Goal: Transaction & Acquisition: Book appointment/travel/reservation

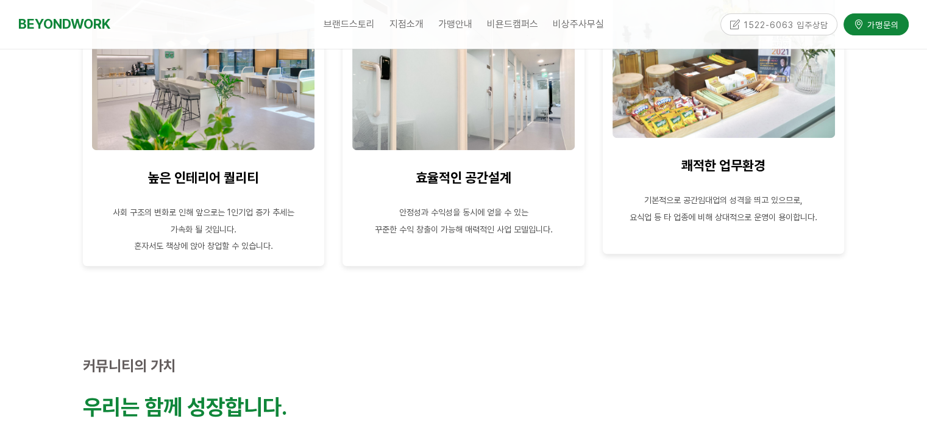
scroll to position [670, 0]
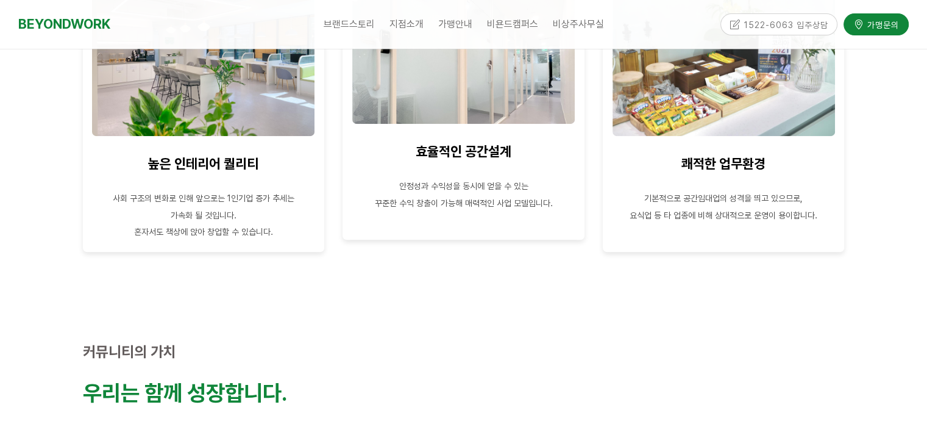
click at [489, 176] on p at bounding box center [464, 169] width 224 height 16
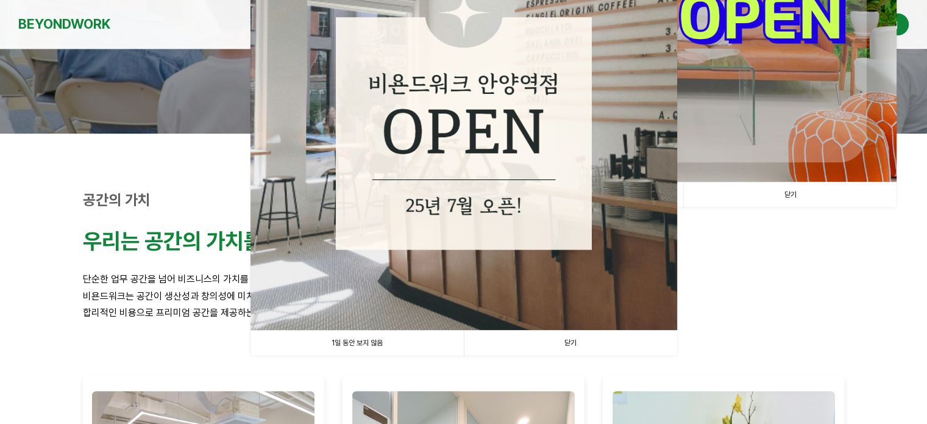
scroll to position [244, 0]
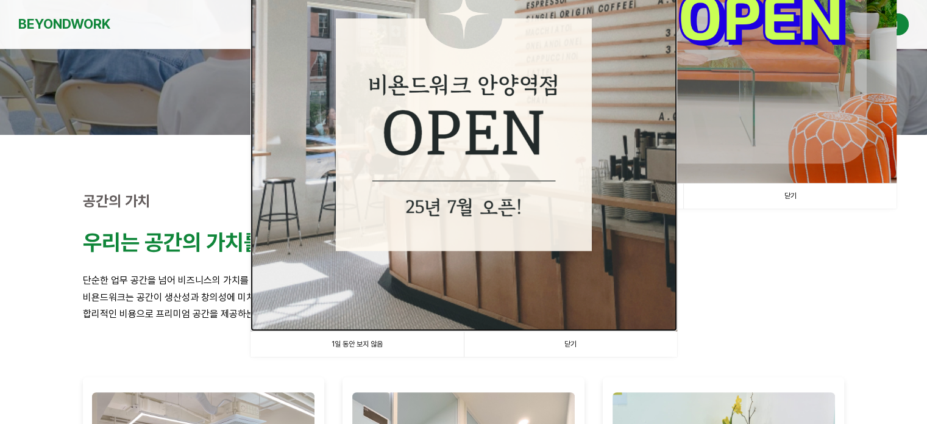
click at [522, 247] on img at bounding box center [463, 117] width 427 height 427
click at [580, 343] on link "닫기" at bounding box center [570, 344] width 213 height 25
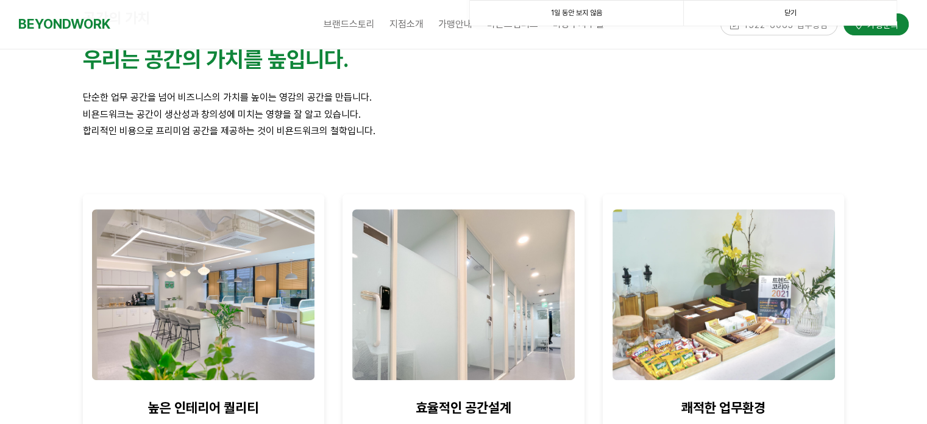
scroll to position [549, 0]
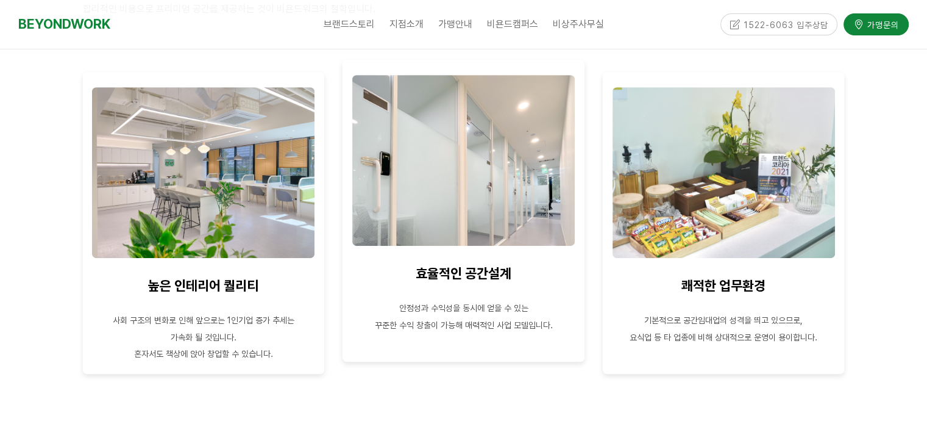
click at [488, 311] on span "안정성과 수익성을 동시에 얻을 수 있는" at bounding box center [463, 308] width 129 height 10
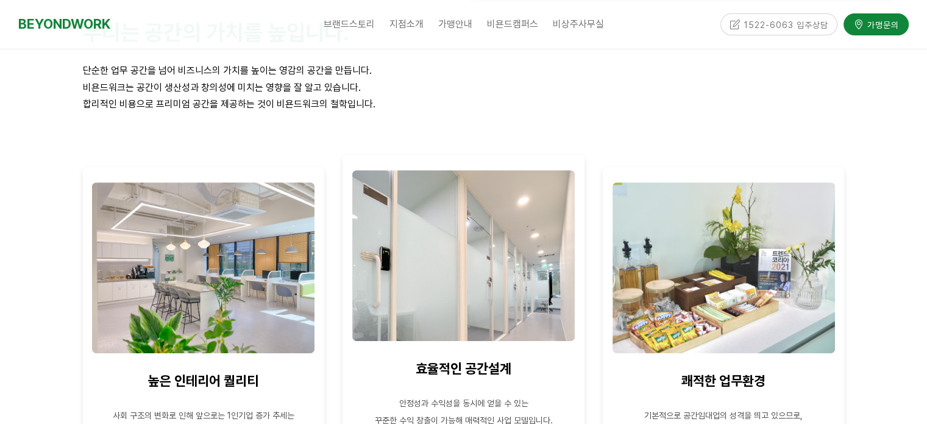
scroll to position [427, 0]
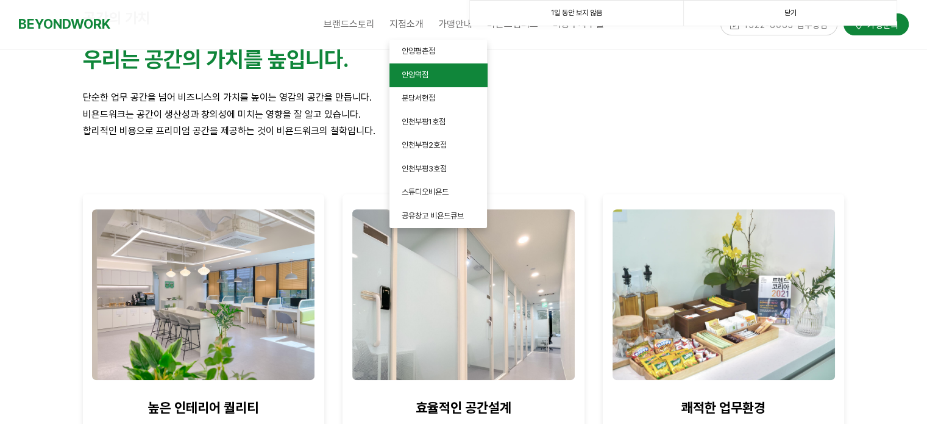
click at [419, 74] on span "안양역점" at bounding box center [415, 74] width 27 height 9
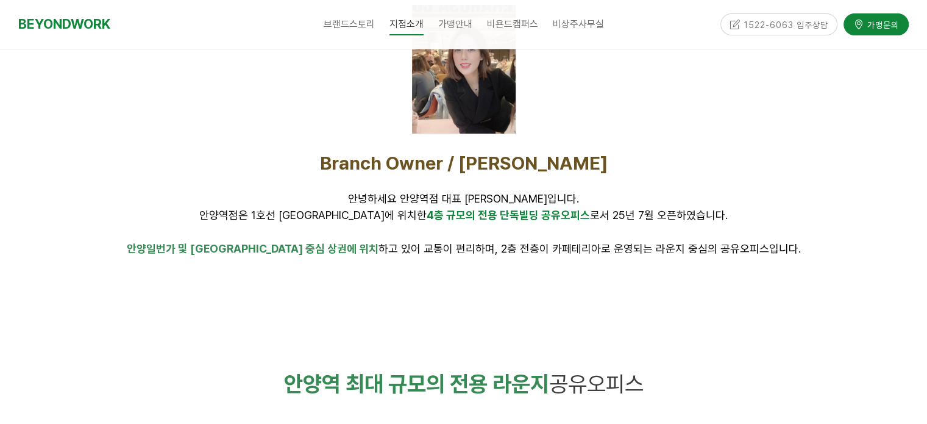
scroll to position [549, 0]
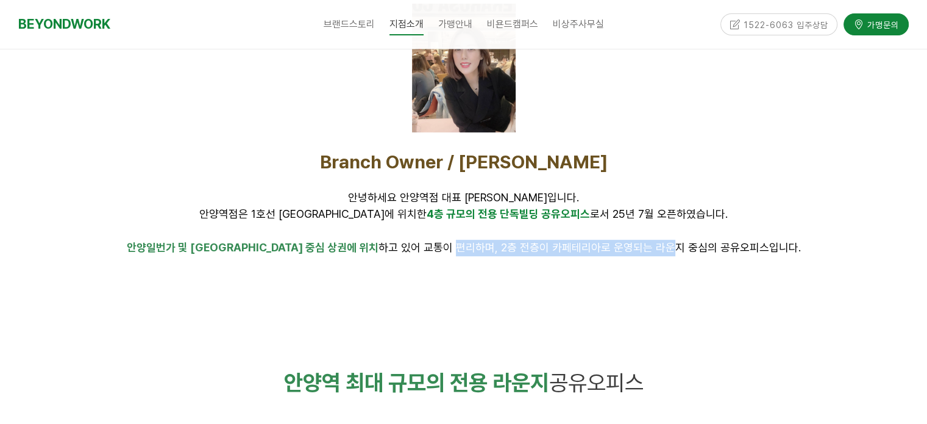
drag, startPoint x: 416, startPoint y: 253, endPoint x: 625, endPoint y: 246, distance: 209.2
click at [625, 246] on p "안양일번가 및 안양역 중심 상권에 위치 하고 있어 교통이 편리하며, 2층 전층이 카페테리아로 운영되는 라운지 중심의 공유오피스입니다." at bounding box center [464, 248] width 762 height 16
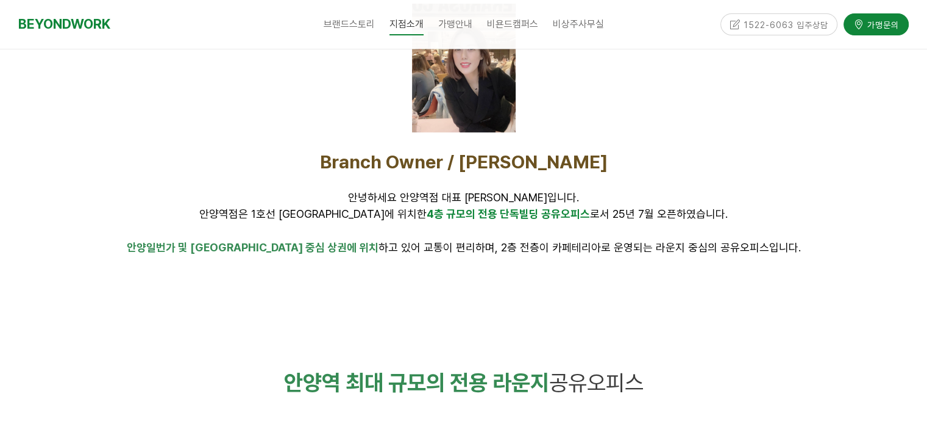
click at [639, 259] on p at bounding box center [464, 264] width 762 height 16
drag, startPoint x: 517, startPoint y: 247, endPoint x: 657, endPoint y: 242, distance: 140.3
click at [655, 242] on span "안양일번가 및 안양역 중심 상권에 위치 하고 있어 교통이 편리하며, 2층 전층이 카페테리아로 운영되는 라운지 중심의 공유오피스입니다." at bounding box center [464, 247] width 674 height 13
click at [686, 249] on span "안양일번가 및 안양역 중심 상권에 위치 하고 있어 교통이 편리하며, 2층 전층이 카페테리아로 운영되는 라운지 중심의 공유오피스입니다." at bounding box center [464, 247] width 674 height 13
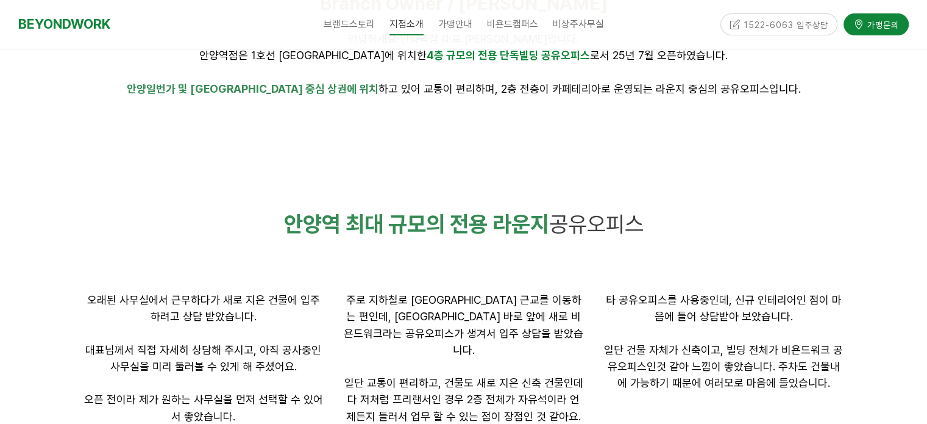
scroll to position [731, 0]
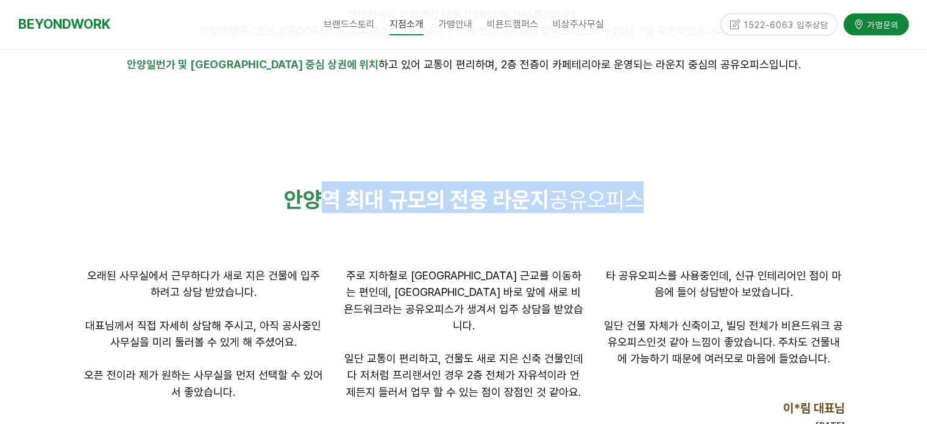
drag, startPoint x: 531, startPoint y: 201, endPoint x: 657, endPoint y: 193, distance: 126.4
click at [655, 193] on p "안양역 최대 규모의 전용 라운지 공유오피스" at bounding box center [464, 197] width 762 height 32
click at [684, 207] on p "안양역 최대 규모의 전용 라운지 공유오피스" at bounding box center [464, 197] width 762 height 32
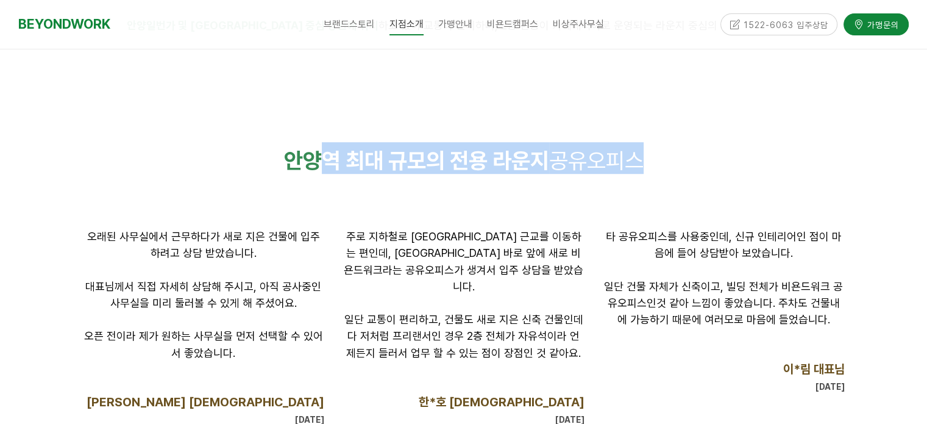
scroll to position [792, 0]
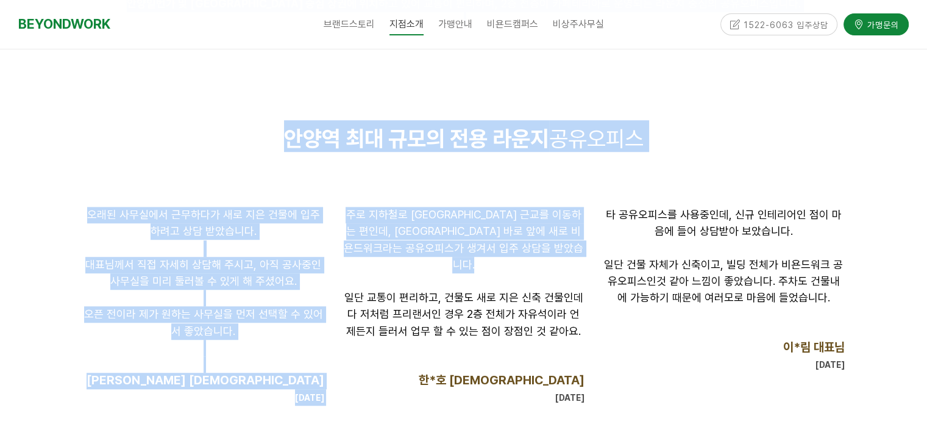
drag, startPoint x: 57, startPoint y: 199, endPoint x: 364, endPoint y: 273, distance: 315.3
click at [308, 248] on p at bounding box center [204, 248] width 242 height 16
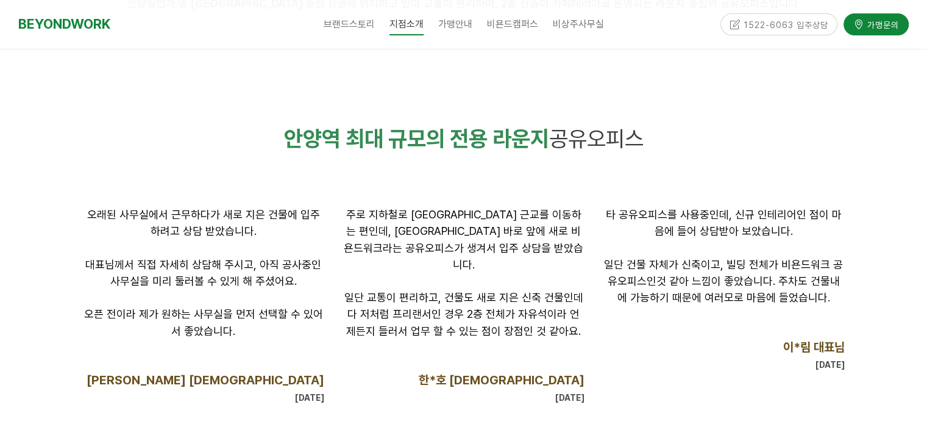
click at [312, 213] on span "오래된 사무실에서 근무하다가 새로 지은 건물에 입주하려고 상담 받았습니다." at bounding box center [203, 222] width 233 height 29
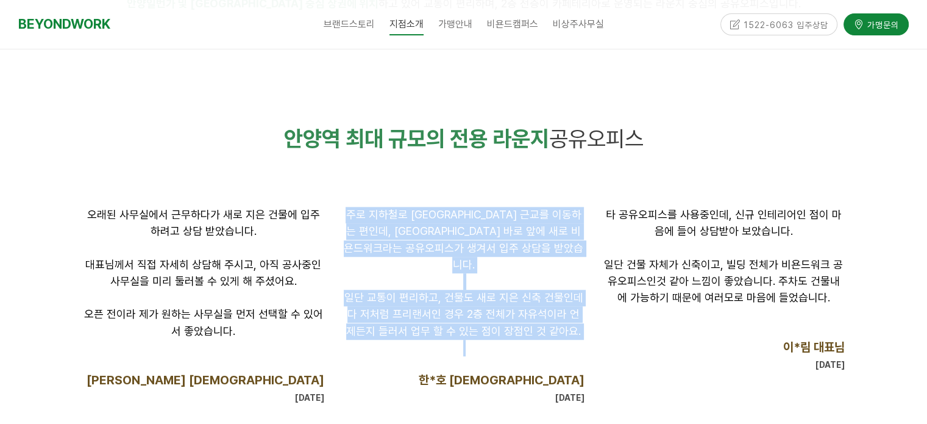
drag, startPoint x: 343, startPoint y: 208, endPoint x: 584, endPoint y: 341, distance: 275.8
click at [558, 338] on div "주로 지하철로 서울 근교를 이동하는 편인데, 안양역 바로 앞에 새로 비욘드워크라는 공유오피스가 생겨서 입주 상담을 받았습니다. 일단 교통이 편…" at bounding box center [464, 306] width 242 height 199
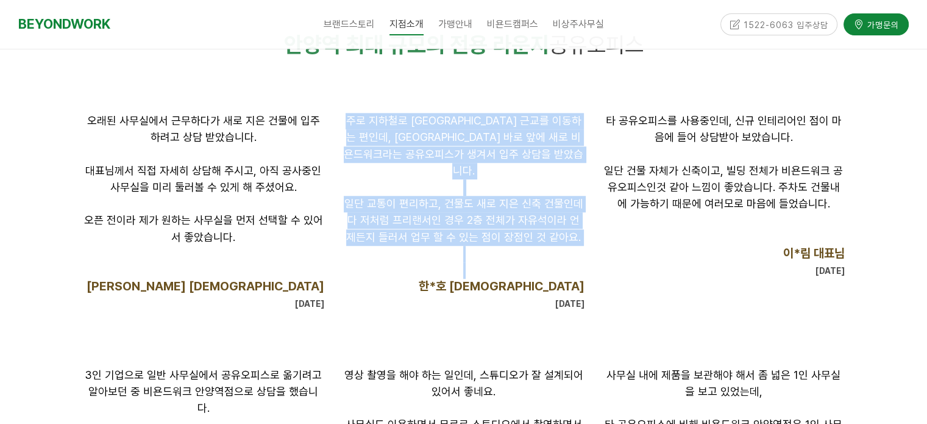
scroll to position [914, 0]
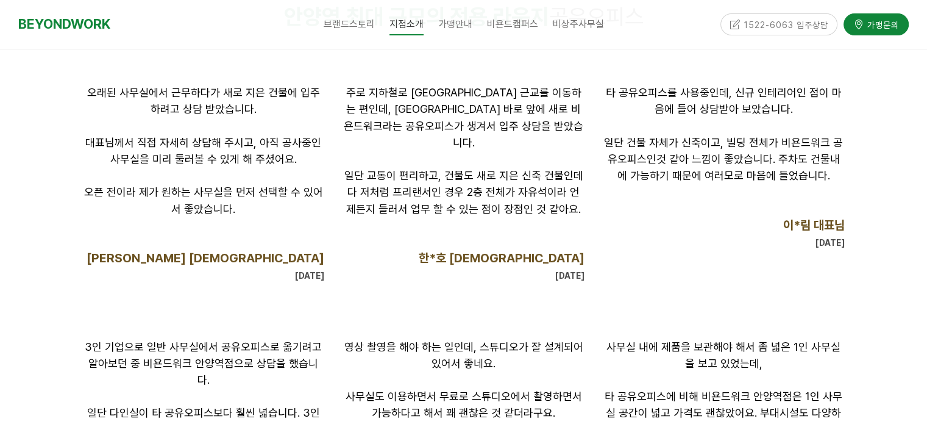
click at [669, 288] on div "오래된 사무실에서 근무하다가 새로 지은 건물에 입주하려고 상담 받았습니다. 대표님께서 직접 자세히 상담해 주시고, 아직 공사중인 사무실을 미리…" at bounding box center [464, 184] width 780 height 217
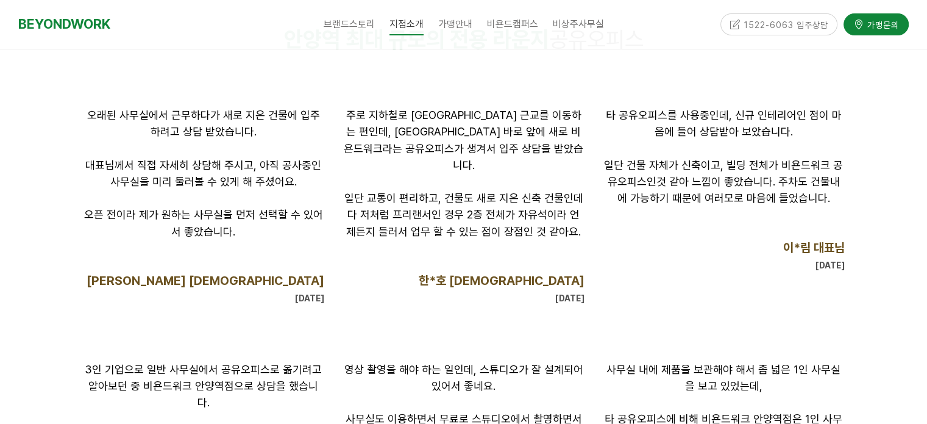
scroll to position [853, 0]
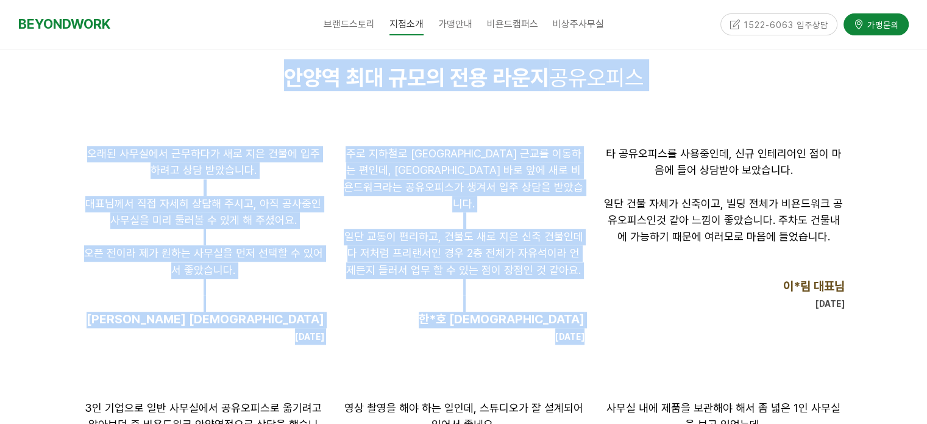
drag, startPoint x: 616, startPoint y: 154, endPoint x: 857, endPoint y: 238, distance: 254.8
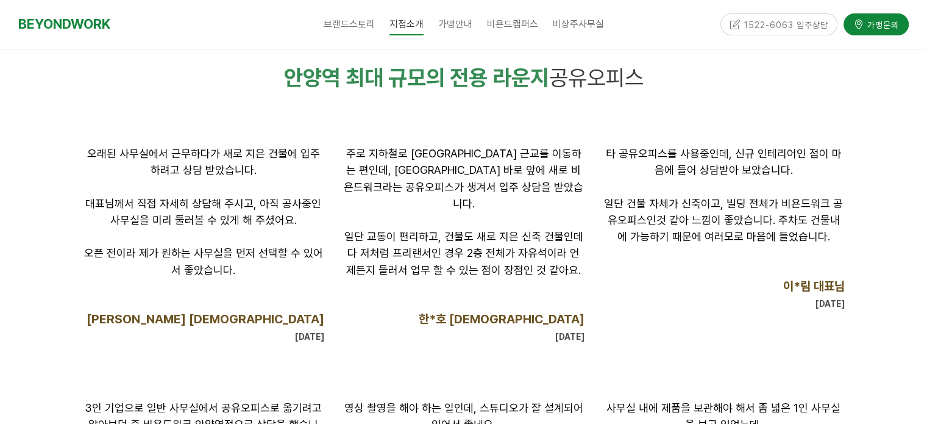
click at [796, 151] on span "타 공유오피스를 사용중인데, 신규 인테리어인 점이 마음에 들어 상담받아 보았습니다." at bounding box center [724, 161] width 236 height 29
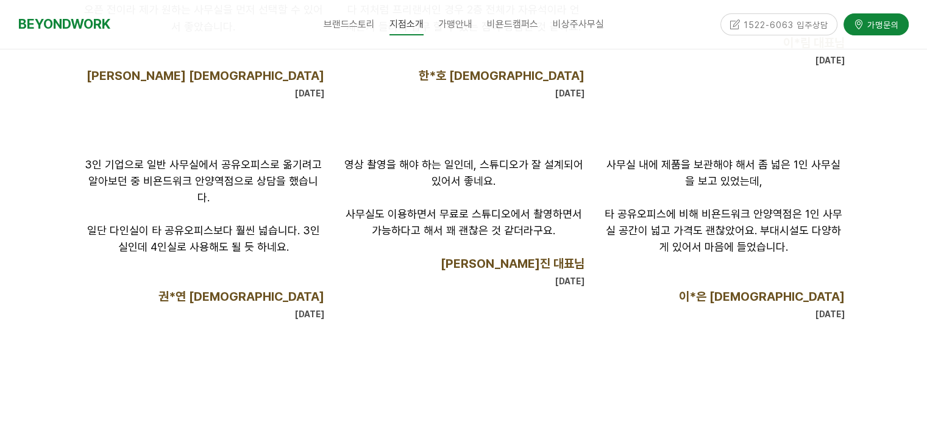
scroll to position [1097, 0]
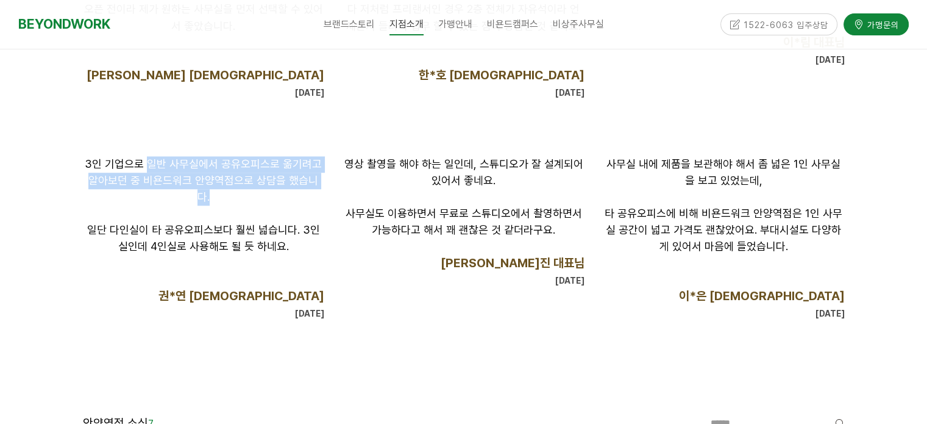
drag, startPoint x: 146, startPoint y: 160, endPoint x: 275, endPoint y: 193, distance: 133.8
click at [275, 191] on div "3인 기업으로 일반 사무실에서 공유오피스로 옮기려고 알아보던 중 비욘드워크 안양역점으로 상담을 했습니다. 일단 다인실이 타 공유오피스보다 훨씬…" at bounding box center [204, 239] width 242 height 166
click at [277, 205] on p at bounding box center [204, 213] width 242 height 16
click at [160, 205] on p at bounding box center [204, 213] width 242 height 16
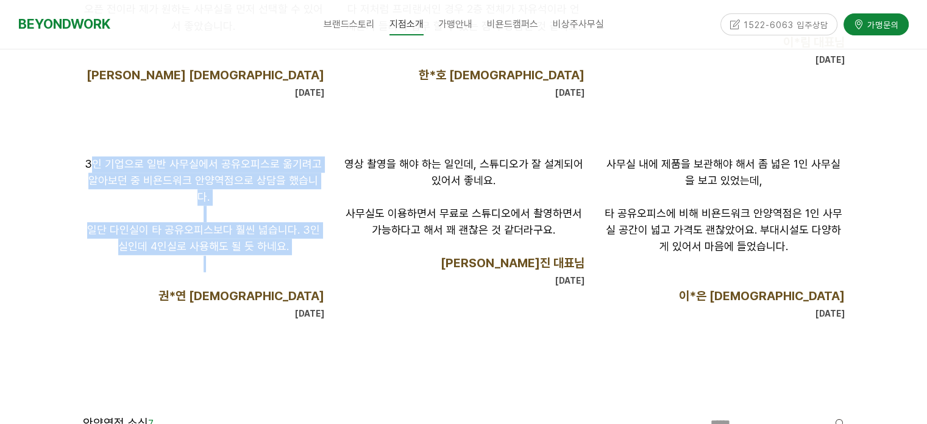
drag, startPoint x: 93, startPoint y: 162, endPoint x: 251, endPoint y: 272, distance: 193.1
click at [243, 257] on div "3인 기업으로 일반 사무실에서 공유오피스로 옮기려고 알아보던 중 비욘드워크 안양역점으로 상담을 했습니다. 일단 다인실이 타 공유오피스보다 훨씬…" at bounding box center [204, 239] width 242 height 166
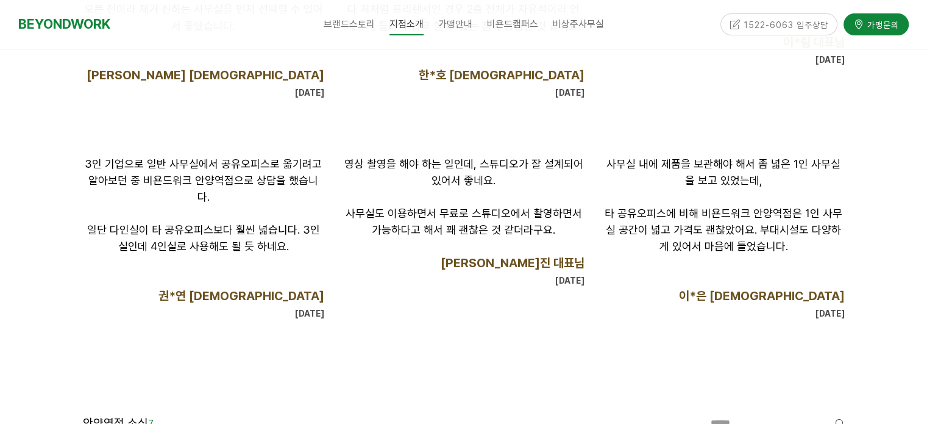
click at [250, 288] on p "권*연 대표님 2025-06-23" at bounding box center [204, 304] width 242 height 33
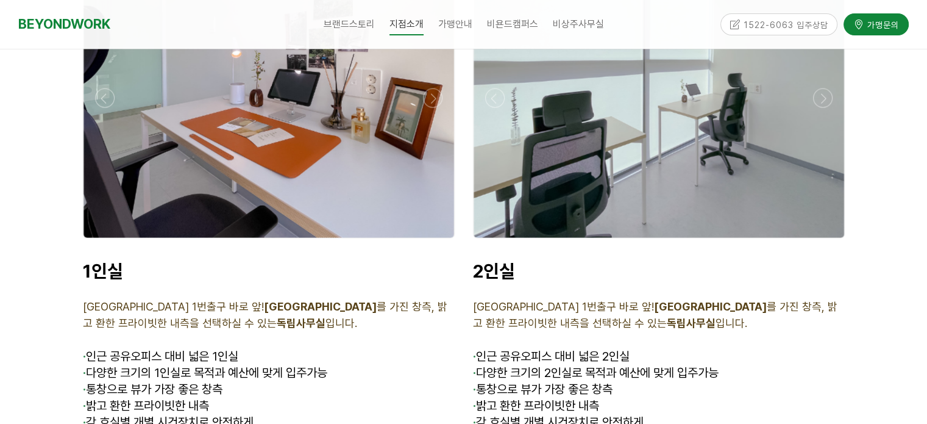
scroll to position [2865, 0]
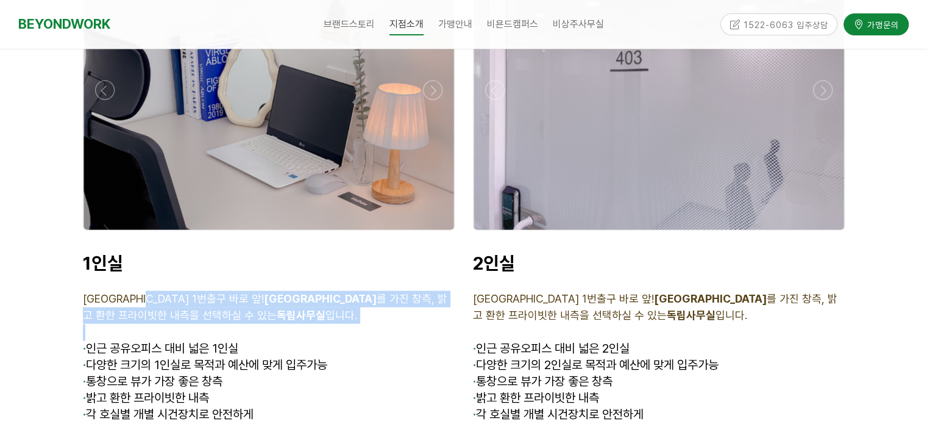
drag, startPoint x: 423, startPoint y: 311, endPoint x: 438, endPoint y: 313, distance: 15.3
click at [438, 313] on div "1인실 안양역 1번출구 바로 앞! 안양천 공원뷰 를 가진 창측, 밝고 환한 프라이빗한 내측을 선택하실 수 있는 독립사무실 입니다. · 인근 공…" at bounding box center [269, 346] width 372 height 188
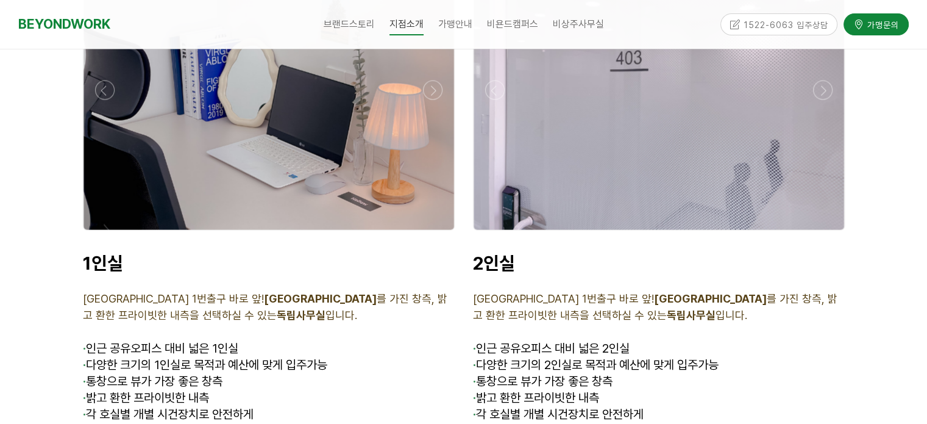
click at [398, 357] on p "· 다양한 크기의 1인실로 목적과 예산에 맞게 입주가능" at bounding box center [269, 365] width 372 height 16
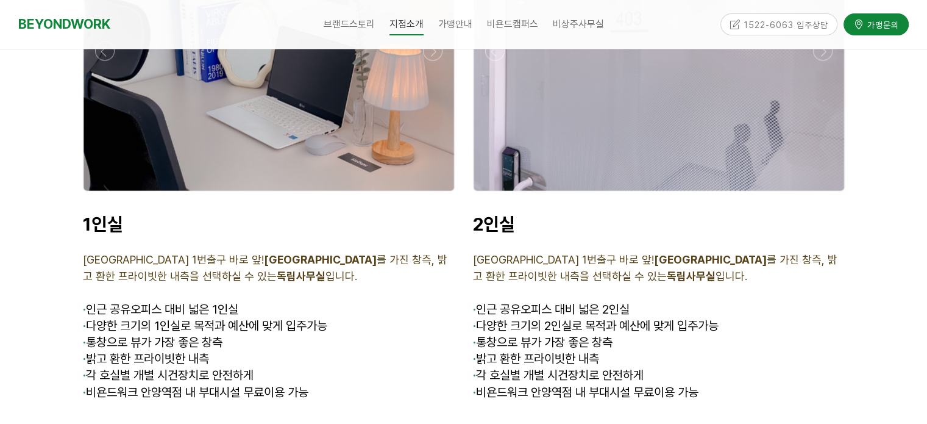
scroll to position [2925, 0]
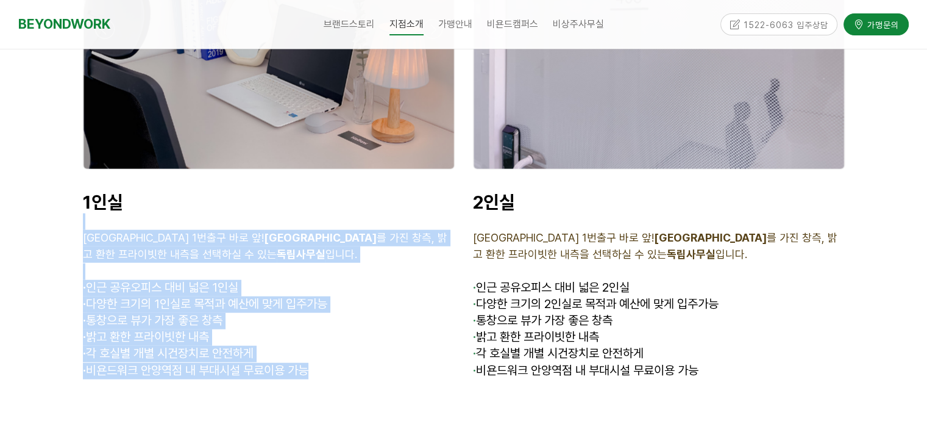
drag, startPoint x: 240, startPoint y: 292, endPoint x: 323, endPoint y: 368, distance: 112.2
click at [323, 368] on div "1인실 안양역 1번출구 바로 앞! 안양천 공원뷰 를 가진 창측, 밝고 환한 프라이빗한 내측을 선택하실 수 있는 독립사무실 입니다. · 인근 공…" at bounding box center [269, 285] width 390 height 207
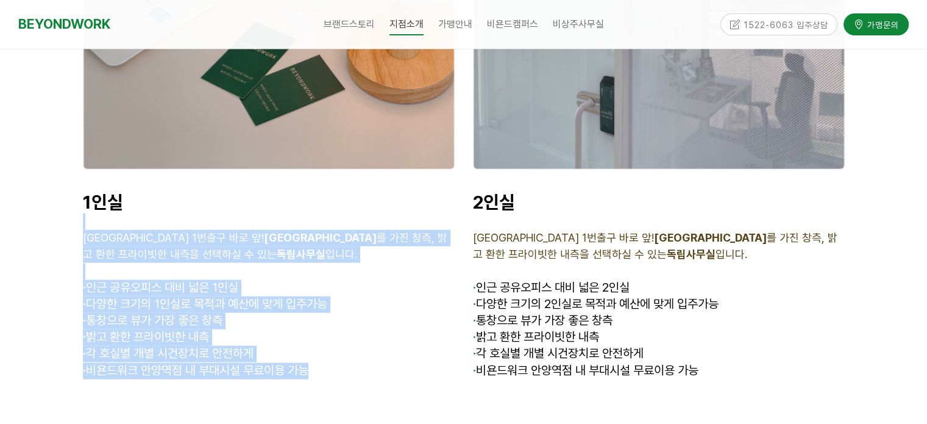
click at [343, 365] on div "1인실 안양역 1번출구 바로 앞! 안양천 공원뷰 를 가진 창측, 밝고 환한 프라이빗한 내측을 선택하실 수 있는 독립사무실 입니다. · 인근 공…" at bounding box center [269, 285] width 390 height 207
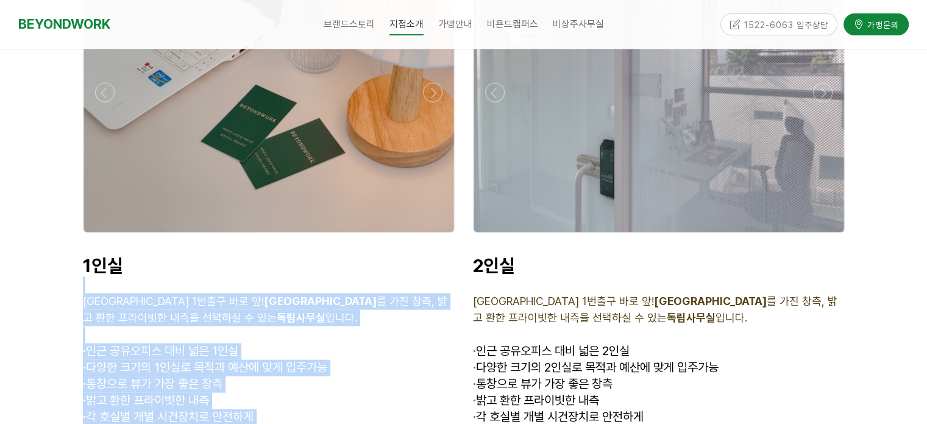
scroll to position [2743, 0]
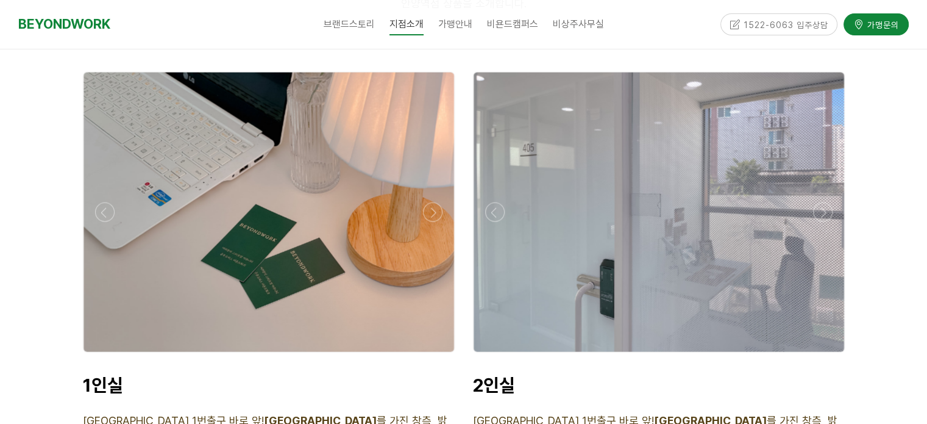
click at [888, 277] on div at bounding box center [463, 392] width 927 height 5256
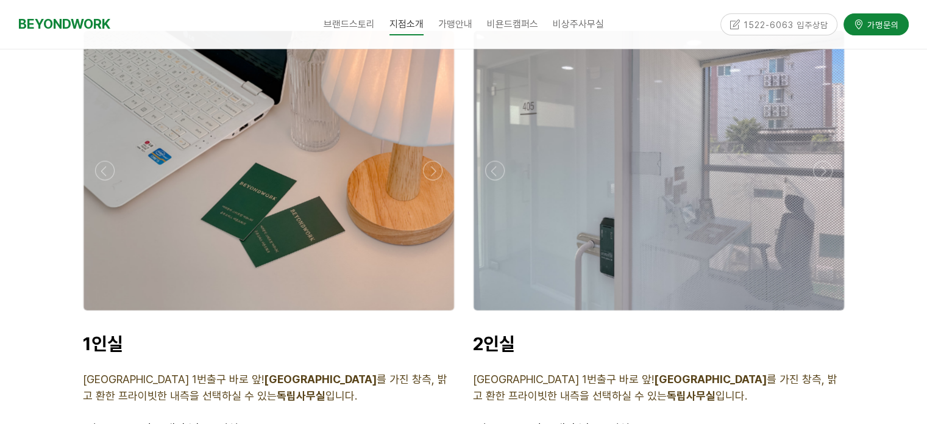
scroll to position [2865, 0]
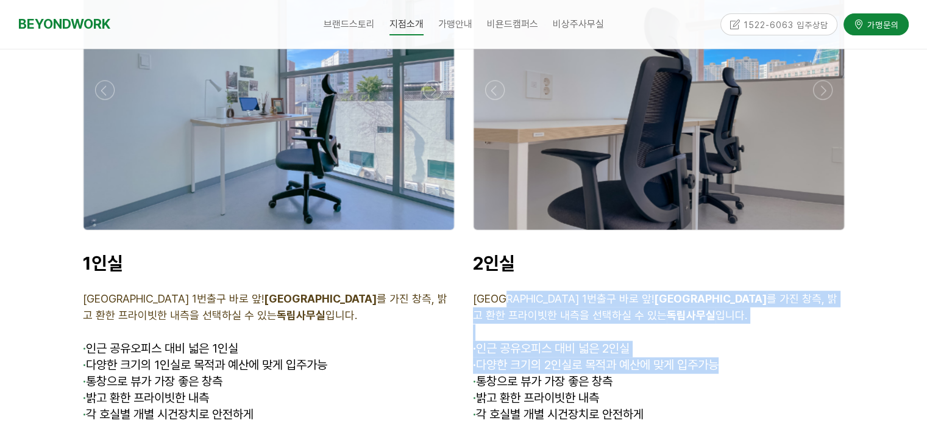
drag, startPoint x: 506, startPoint y: 279, endPoint x: 725, endPoint y: 350, distance: 229.9
click at [725, 349] on div "2인실 안양역 1번출구 바로 앞! 안양천 공원뷰 를 가진 창측, 밝고 환한 프라이빗한 내측을 선택하실 수 있는 독립사무실 입니다. · 인근 공…" at bounding box center [659, 346] width 372 height 188
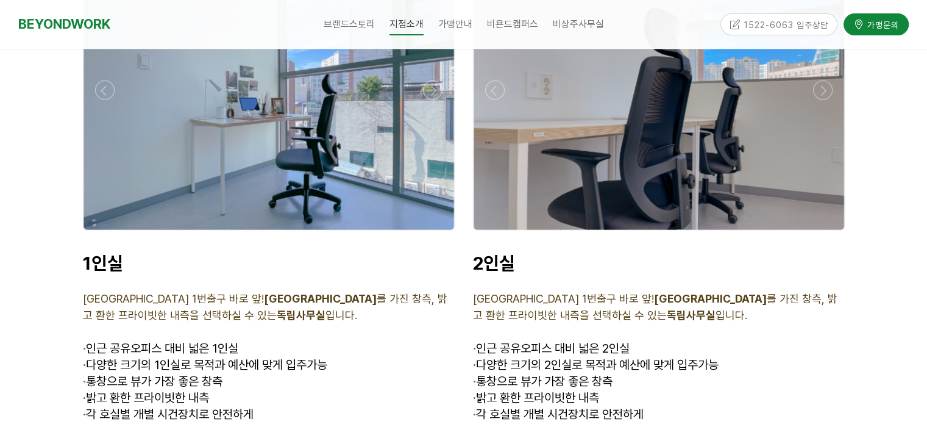
click at [742, 374] on p "· 통창으로 뷰가 가장 좋은 창측" at bounding box center [659, 382] width 372 height 16
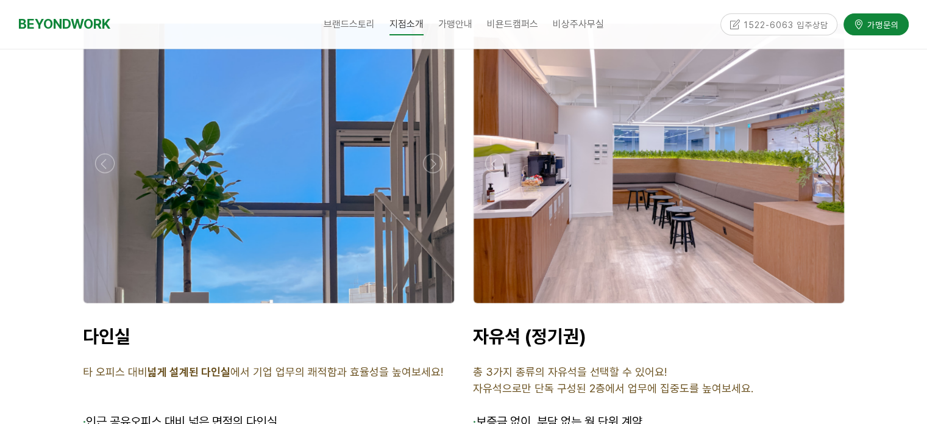
scroll to position [3475, 0]
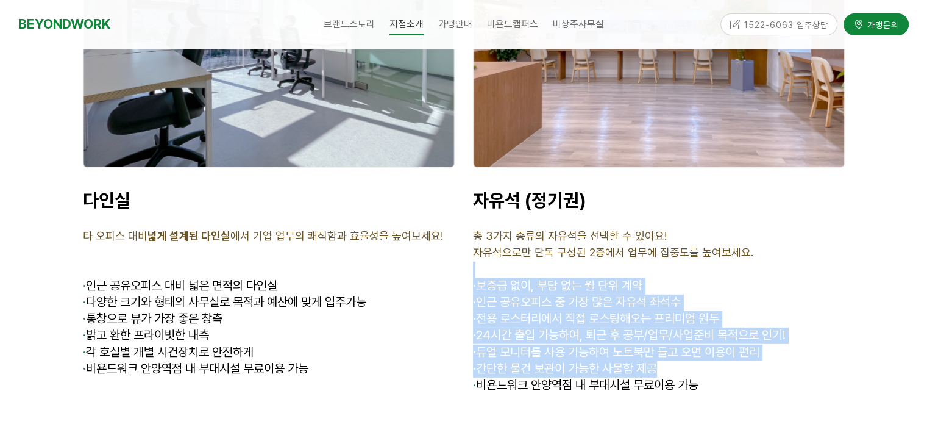
drag, startPoint x: 535, startPoint y: 258, endPoint x: 712, endPoint y: 356, distance: 202.4
click at [712, 355] on div "자유석 (정기권) 총 3가지 종류의 자유석을 선택할 수 있어요! 자유석으로만 단독 구성된 2층에서 업무에 집중도를 높여보세요. · 보증금 없이…" at bounding box center [659, 291] width 372 height 205
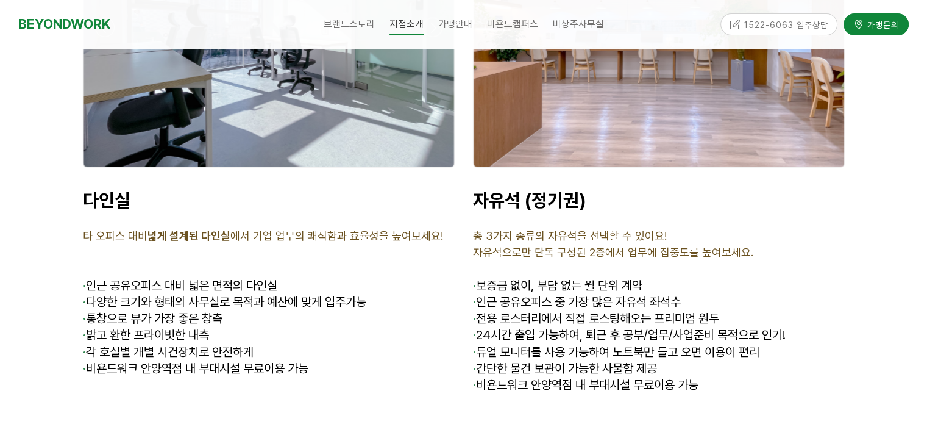
click at [712, 377] on p "· 비욘드워크 안양역점 내 부대시설 무료이용 가능" at bounding box center [659, 385] width 372 height 16
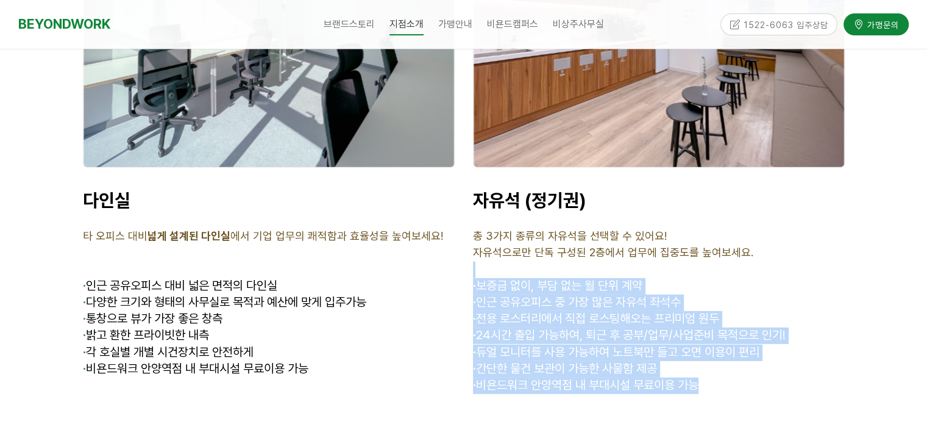
drag, startPoint x: 697, startPoint y: 372, endPoint x: 575, endPoint y: 238, distance: 181.7
click at [573, 248] on div "자유석 (정기권) 총 3가지 종류의 자유석을 선택할 수 있어요! 자유석으로만 단독 구성된 2층에서 업무에 집중도를 높여보세요. · 보증금 없이…" at bounding box center [659, 291] width 372 height 205
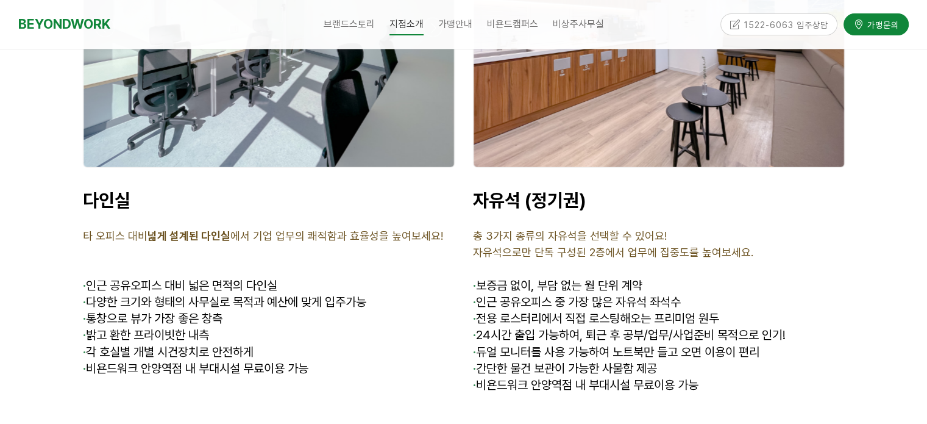
click at [611, 228] on p "총 3가지 종류의 자유석을 선택할 수 있어요!" at bounding box center [659, 236] width 372 height 16
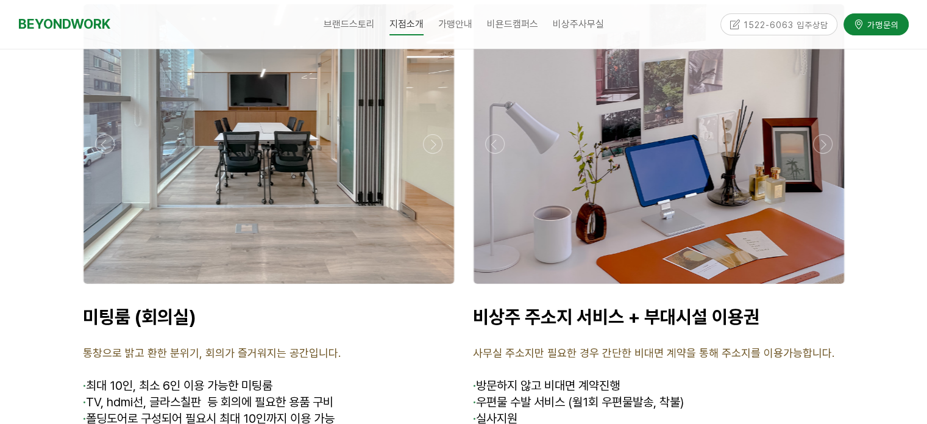
scroll to position [4450, 0]
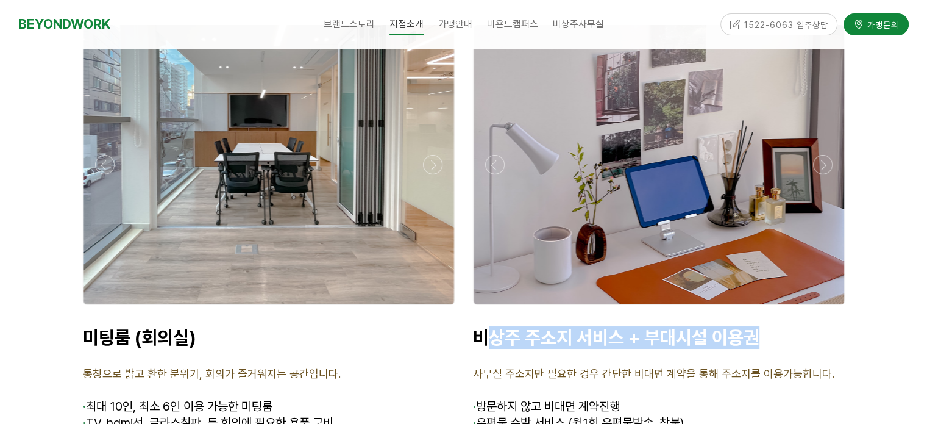
drag, startPoint x: 492, startPoint y: 311, endPoint x: 814, endPoint y: 314, distance: 321.8
click at [814, 326] on p "비상주 주소지 서비스 + 부대시설 이용권" at bounding box center [659, 337] width 372 height 23
click at [813, 326] on p "비상주 주소지 서비스 + 부대시설 이용권" at bounding box center [659, 337] width 372 height 23
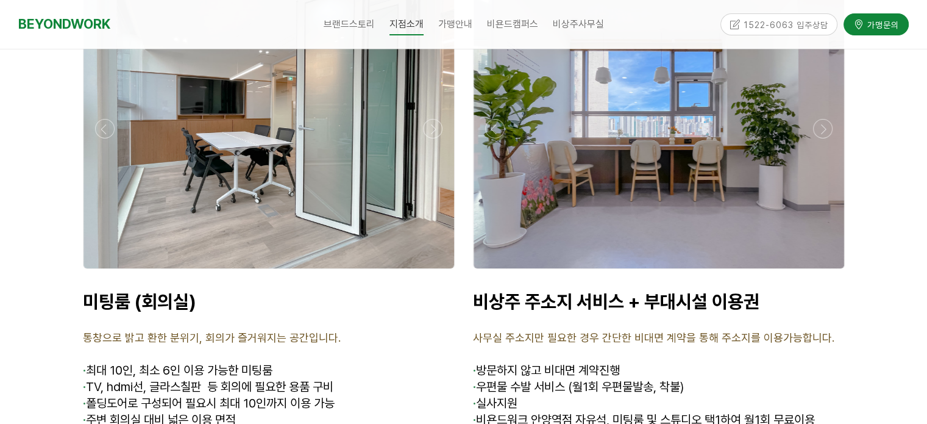
scroll to position [4511, 0]
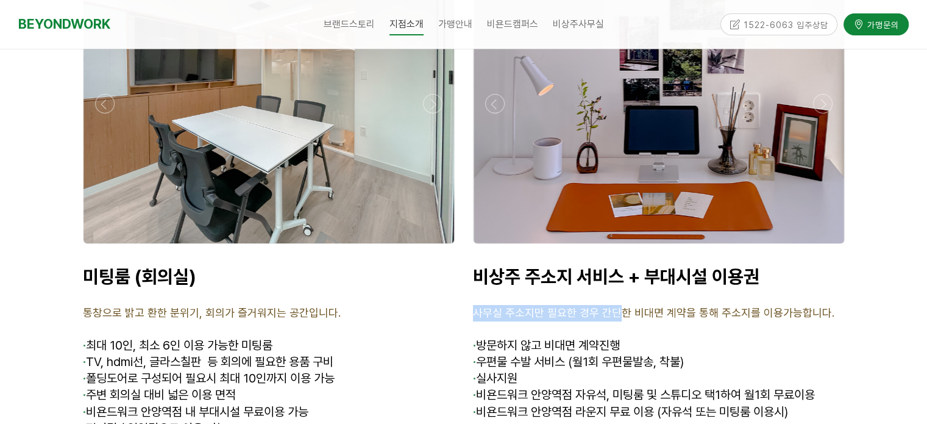
drag, startPoint x: 483, startPoint y: 288, endPoint x: 622, endPoint y: 294, distance: 139.7
click at [619, 306] on span "사무실 주소지만 필요한 경우 간단한 비대면 계약을 통해 주소지를 이용가능합니다." at bounding box center [653, 312] width 361 height 13
click at [633, 306] on span "사무실 주소지만 필요한 경우 간단한 비대면 계약을 통해 주소지를 이용가능합니다." at bounding box center [653, 312] width 361 height 13
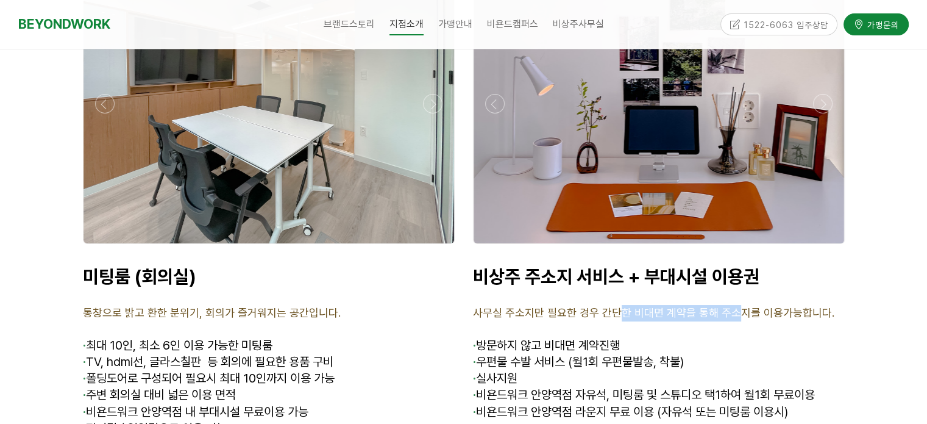
drag, startPoint x: 616, startPoint y: 288, endPoint x: 737, endPoint y: 296, distance: 121.5
click at [737, 306] on span "사무실 주소지만 필요한 경우 간단한 비대면 계약을 통해 주소지를 이용가능합니다." at bounding box center [653, 312] width 361 height 13
click at [745, 305] on p "사무실 주소지만 필요한 경우 간단한 비대면 계약을 통해 주소지를 이용가능합니다." at bounding box center [659, 313] width 372 height 16
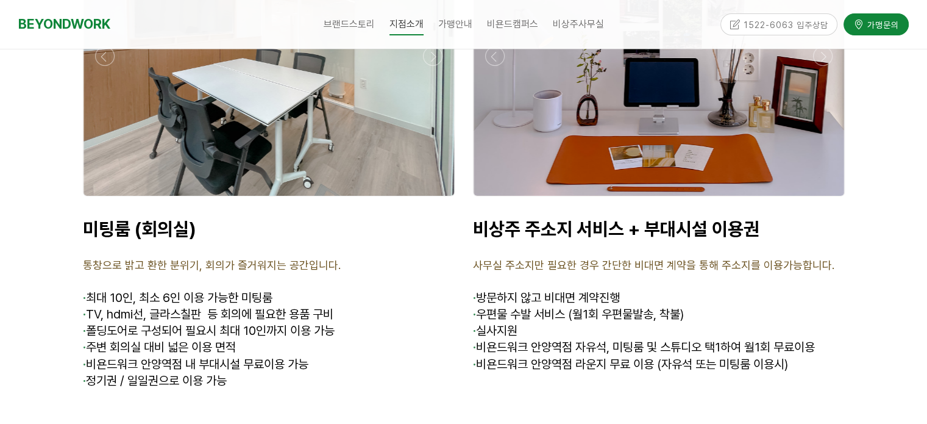
scroll to position [4572, 0]
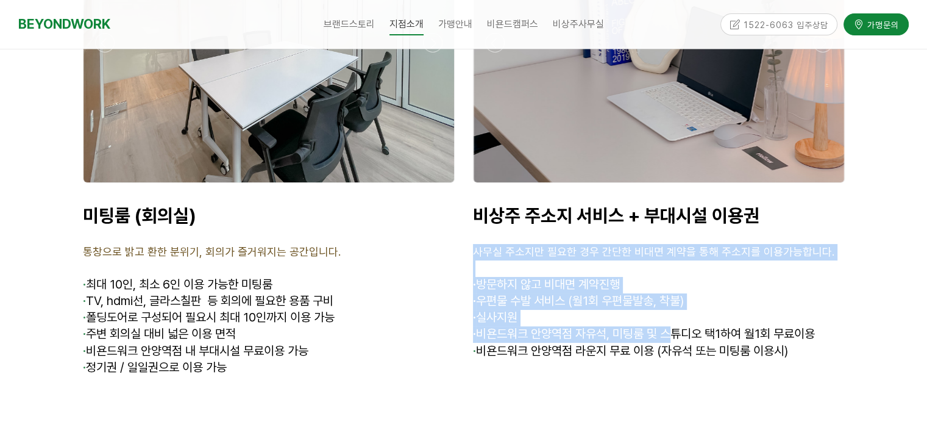
drag, startPoint x: 475, startPoint y: 230, endPoint x: 673, endPoint y: 314, distance: 214.4
click at [672, 314] on div "비상주 주소지 서비스 + 부대시설 이용권 사무실 주소지만 필요한 경우 간단한 비대면 계약을 통해 주소지를 이용가능합니다. · 방문하지 않고 비…" at bounding box center [659, 281] width 372 height 155
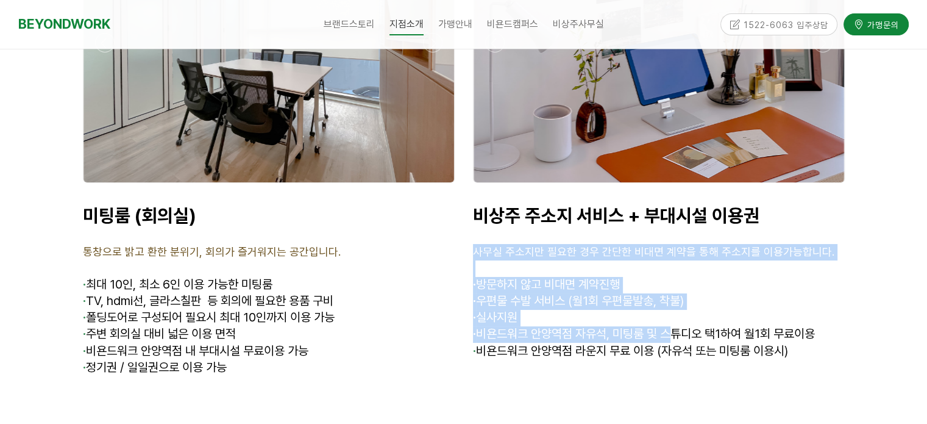
click at [664, 310] on p "· 실사지원" at bounding box center [659, 318] width 372 height 16
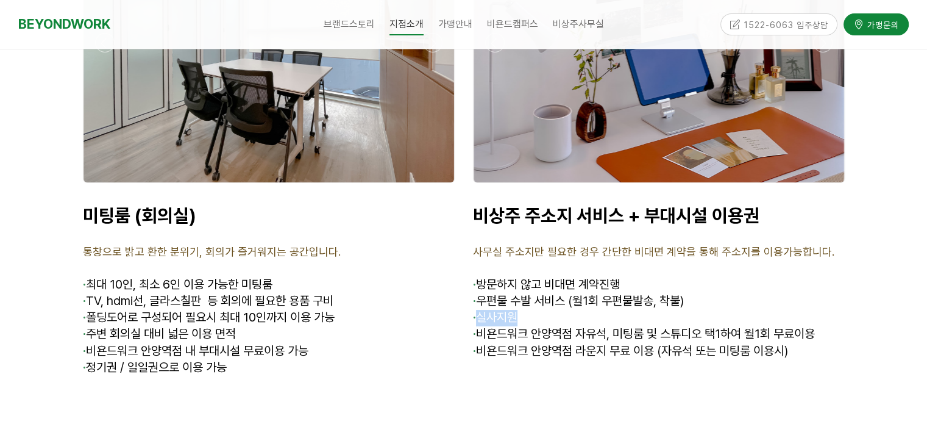
drag, startPoint x: 481, startPoint y: 294, endPoint x: 535, endPoint y: 294, distance: 53.6
click at [533, 310] on p "· 실사지원" at bounding box center [659, 318] width 372 height 16
click at [542, 310] on p "· 실사지원" at bounding box center [659, 318] width 372 height 16
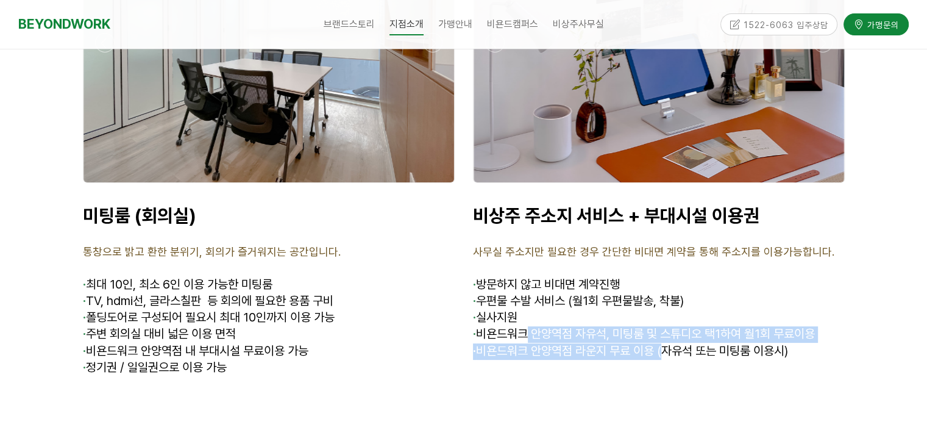
drag, startPoint x: 598, startPoint y: 310, endPoint x: 666, endPoint y: 346, distance: 76.9
click at [666, 345] on div "비상주 주소지 서비스 + 부대시설 이용권 사무실 주소지만 필요한 경우 간단한 비대면 계약을 통해 주소지를 이용가능합니다. · 방문하지 않고 비…" at bounding box center [659, 282] width 390 height 174
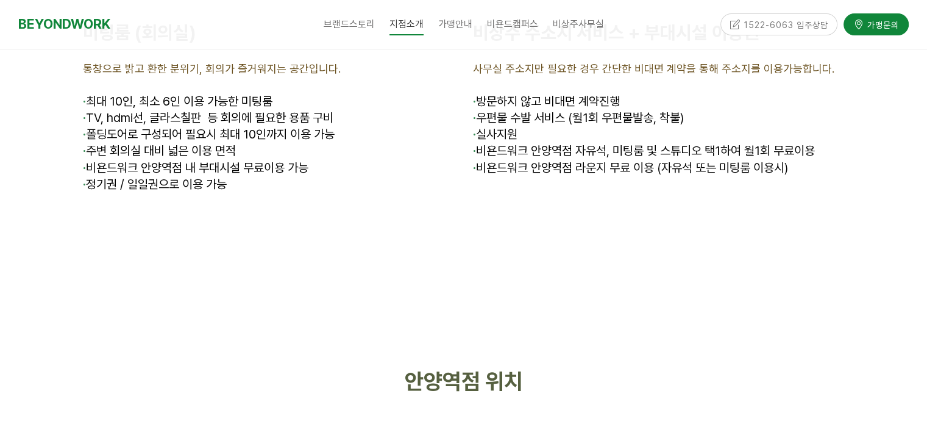
click at [665, 309] on div at bounding box center [464, 315] width 762 height 61
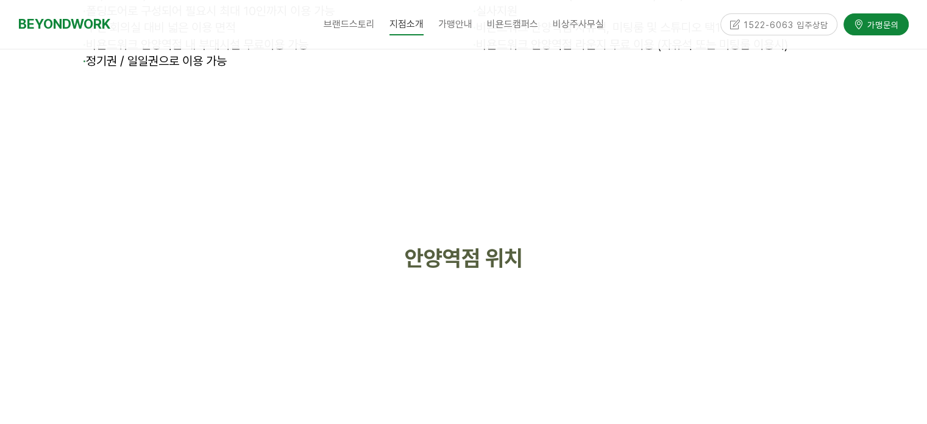
scroll to position [4999, 0]
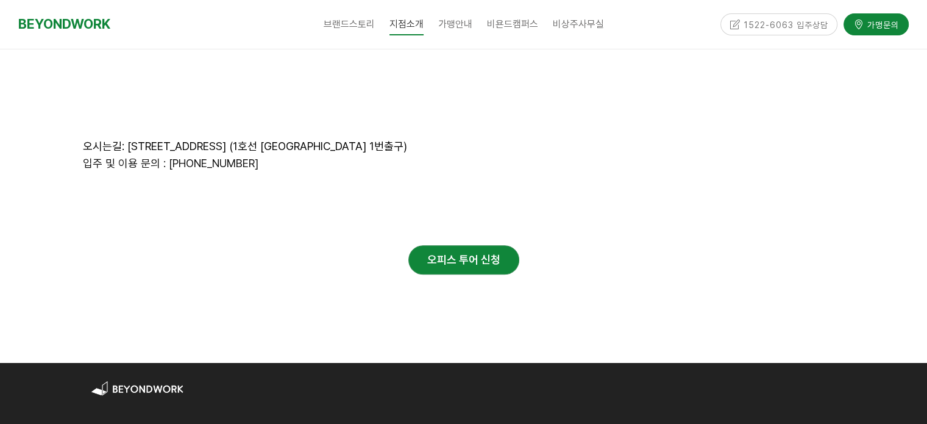
scroll to position [5426, 0]
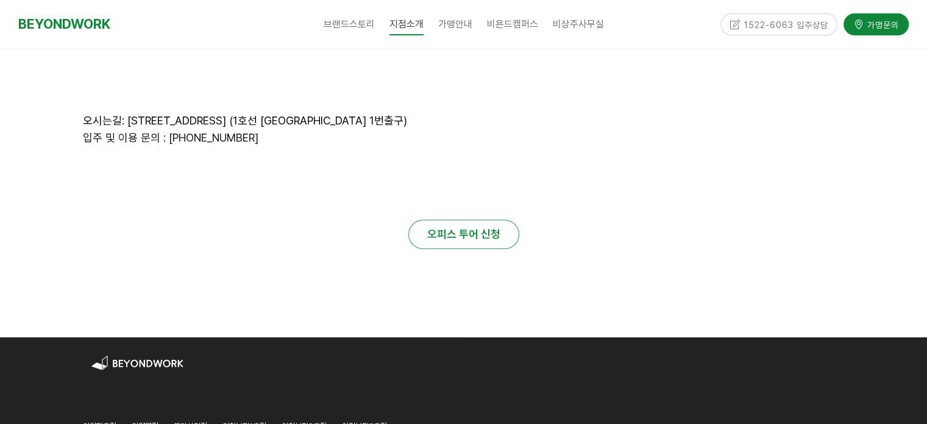
click at [486, 227] on strong "오피스 투어 신청" at bounding box center [463, 233] width 73 height 13
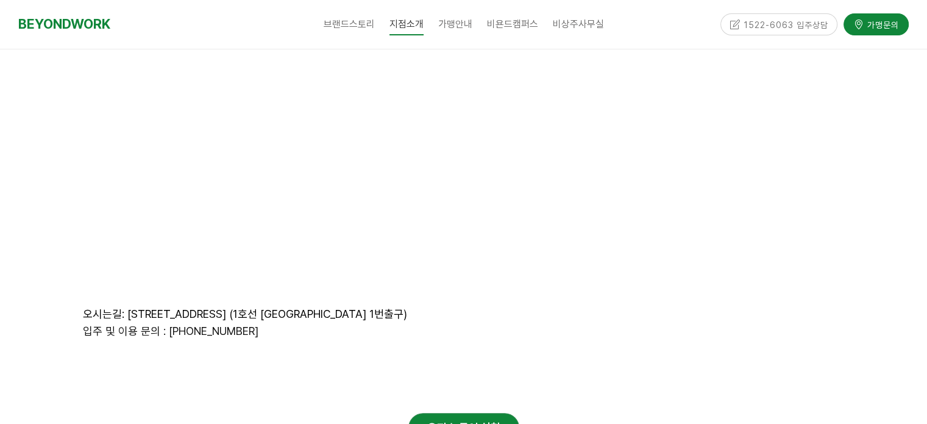
scroll to position [5304, 0]
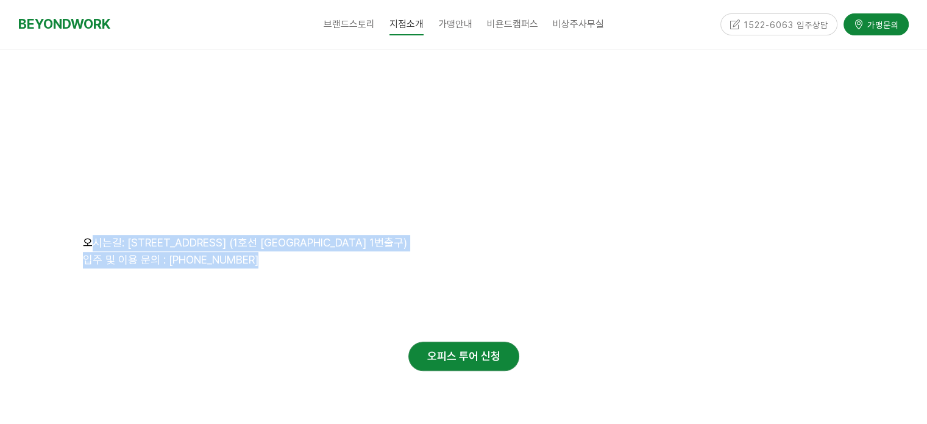
drag, startPoint x: 93, startPoint y: 219, endPoint x: 329, endPoint y: 277, distance: 243.0
click at [330, 286] on div at bounding box center [464, 304] width 762 height 37
click at [299, 277] on div at bounding box center [464, 304] width 780 height 55
drag, startPoint x: 233, startPoint y: 233, endPoint x: 190, endPoint y: 215, distance: 46.4
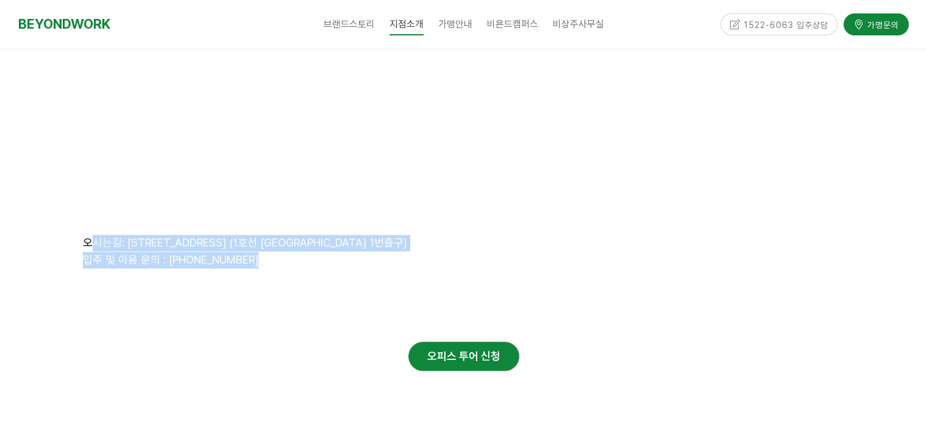
click at [232, 253] on span "입주 및 이용 문의 : 0507-1490-1063" at bounding box center [171, 259] width 176 height 13
click at [162, 236] on span "오시는길: 경기도 안양시 만안구 324번길 14, 2,3,4층 (1호선 안양역 1번출구)" at bounding box center [245, 242] width 324 height 13
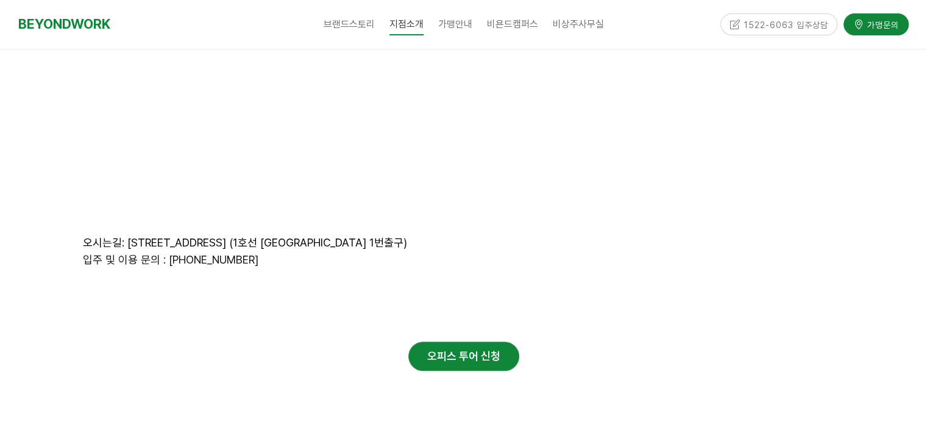
click at [149, 236] on span "오시는길: 경기도 안양시 만안구 324번길 14, 2,3,4층 (1호선 안양역 1번출구)" at bounding box center [245, 242] width 324 height 13
drag, startPoint x: 165, startPoint y: 237, endPoint x: 256, endPoint y: 229, distance: 91.8
click at [255, 252] on p "입주 및 이용 문의 : 0507-1490-1063" at bounding box center [464, 260] width 762 height 16
click at [159, 253] on span "입주 및 이용 문의 : 0507-1490-1063" at bounding box center [171, 259] width 176 height 13
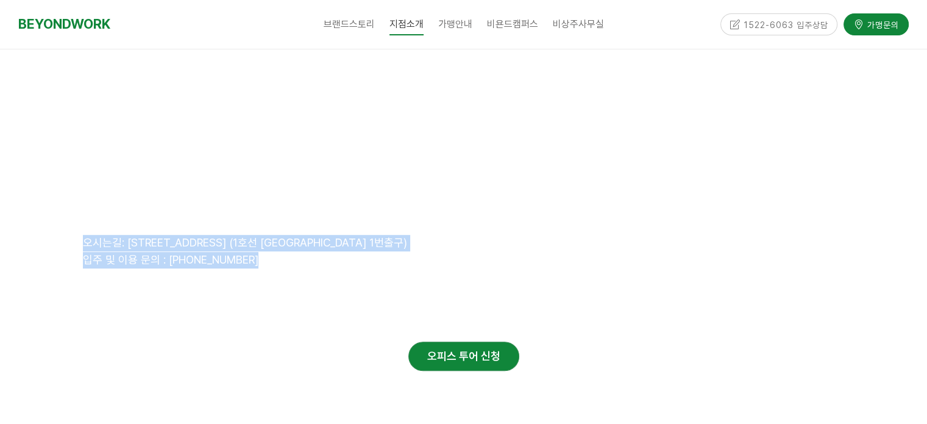
drag, startPoint x: 82, startPoint y: 219, endPoint x: 264, endPoint y: 238, distance: 182.7
click at [264, 238] on div "오시는길: 경기도 안양시 만안구 324번길 14, 2,3,4층 (1호선 안양역 1번출구) 입주 및 이용 문의 : 0507-1490-1063" at bounding box center [464, 251] width 762 height 33
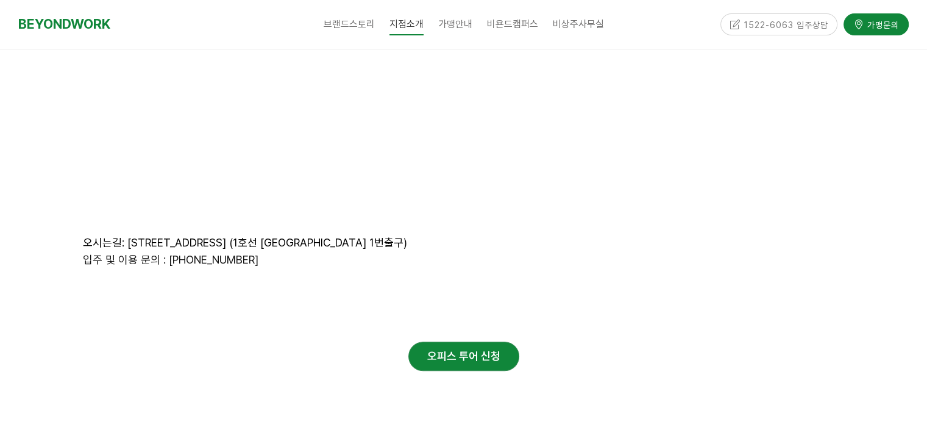
click at [285, 277] on div at bounding box center [464, 304] width 780 height 55
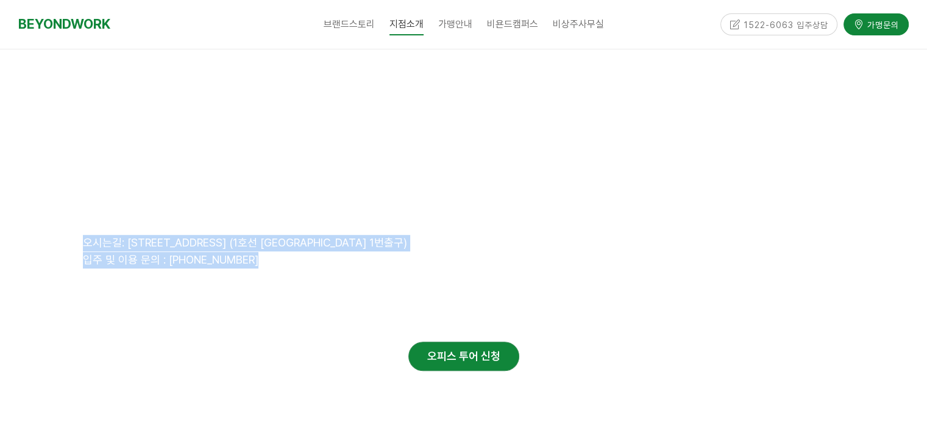
drag, startPoint x: 84, startPoint y: 223, endPoint x: 265, endPoint y: 255, distance: 183.9
click at [405, 252] on p "입주 및 이용 문의 : [PHONE_NUMBER]" at bounding box center [464, 260] width 762 height 16
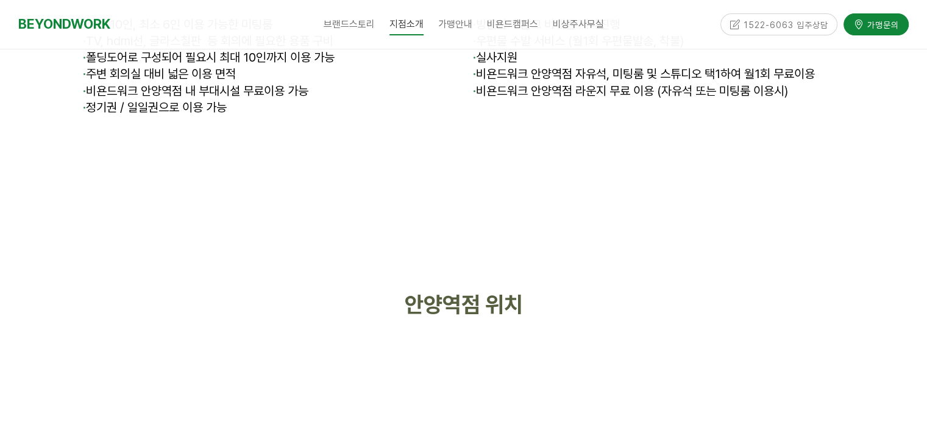
scroll to position [4694, 0]
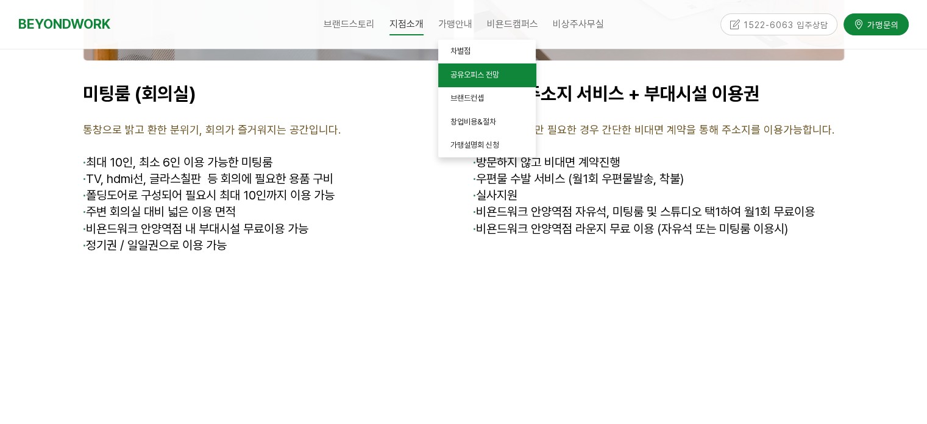
click at [474, 75] on span "공유오피스 전망" at bounding box center [474, 74] width 49 height 9
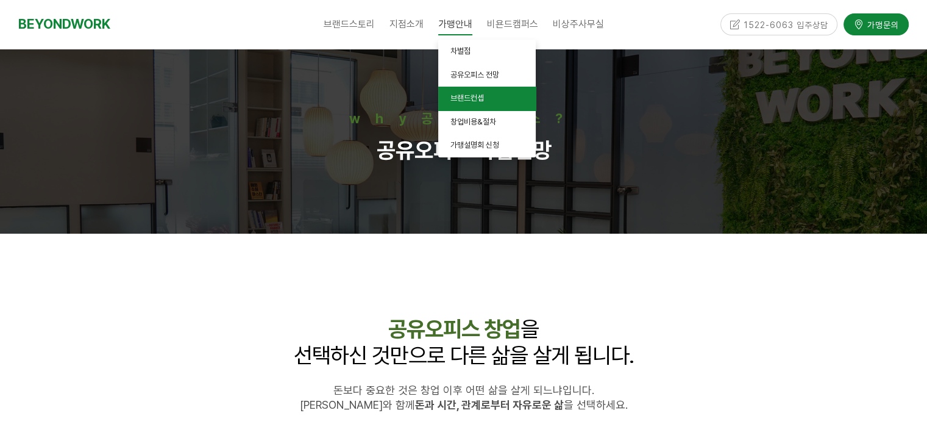
click at [468, 102] on span "브랜드컨셉" at bounding box center [467, 97] width 34 height 9
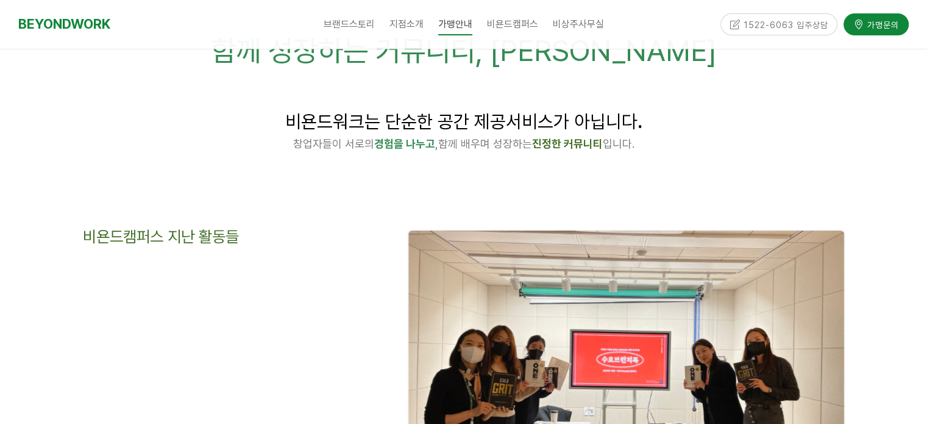
scroll to position [61, 0]
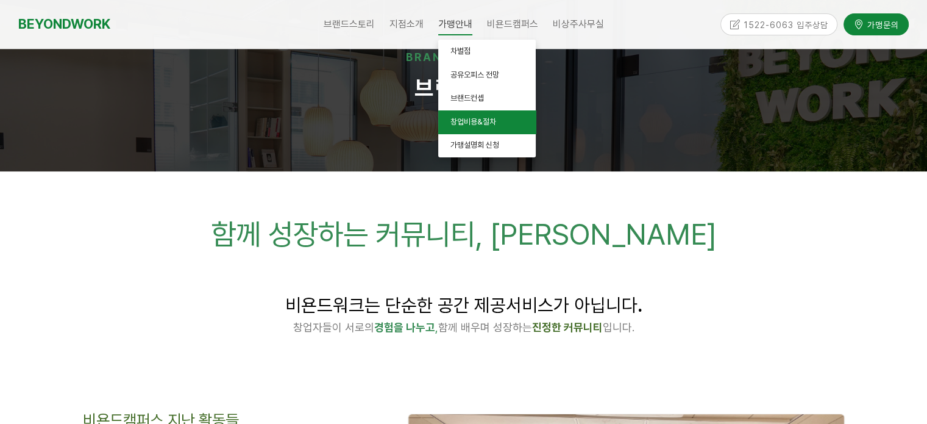
click at [475, 118] on span "창업비용&절차" at bounding box center [473, 121] width 46 height 9
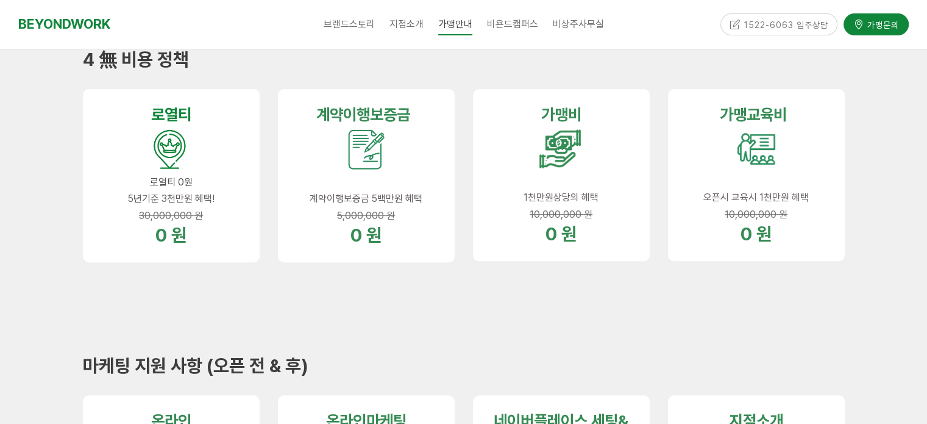
scroll to position [366, 0]
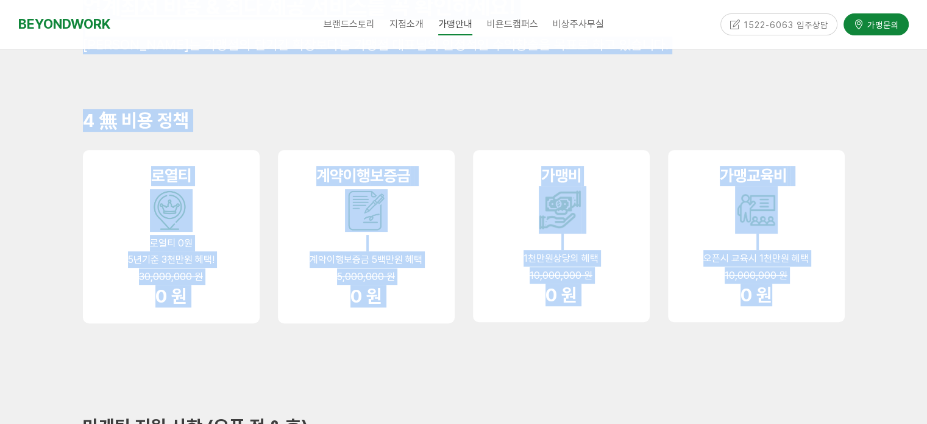
drag, startPoint x: 55, startPoint y: 94, endPoint x: 829, endPoint y: 304, distance: 802.5
click at [844, 129] on p "4 無 비용 정책" at bounding box center [464, 120] width 762 height 23
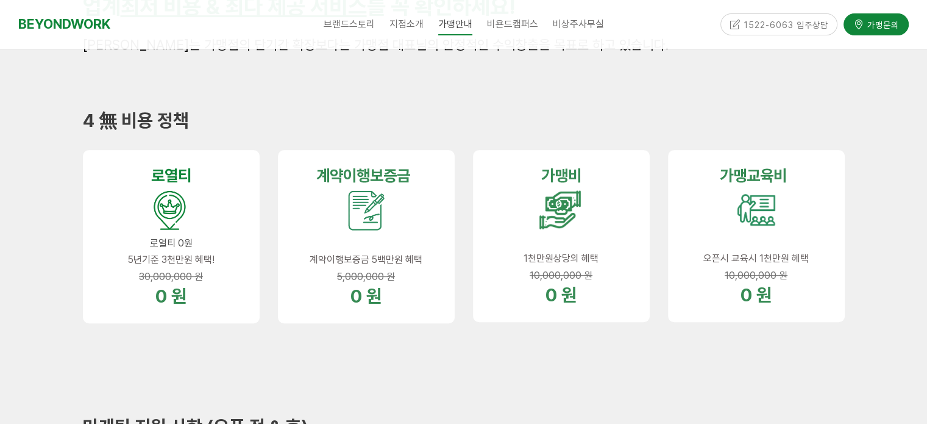
click at [789, 102] on div "4 無 비용 정책" at bounding box center [464, 120] width 780 height 41
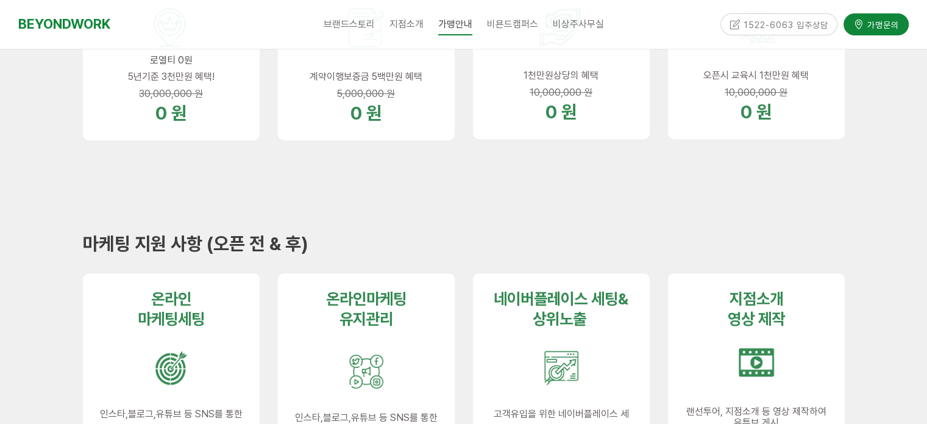
scroll to position [609, 0]
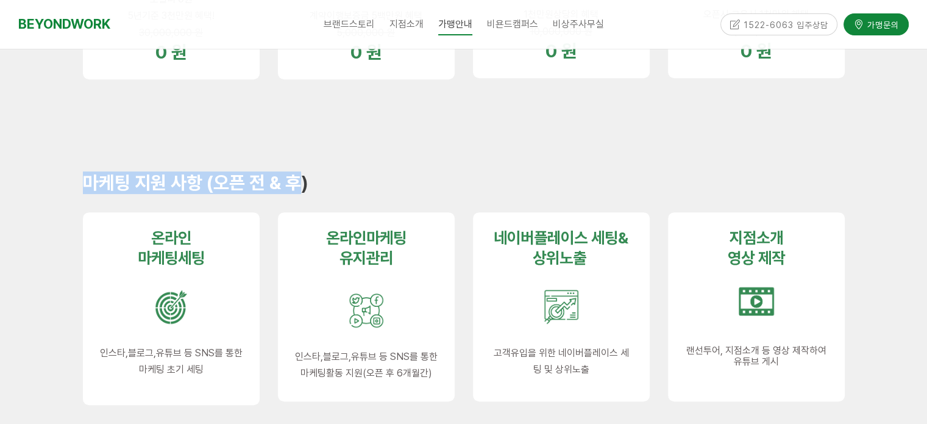
drag, startPoint x: 129, startPoint y: 176, endPoint x: 335, endPoint y: 174, distance: 205.4
click at [308, 174] on p "마케팅 지원 사항 (오픈 전 & 후)" at bounding box center [464, 182] width 762 height 23
click at [360, 172] on p "마케팅 지원 사항 (오픈 전 & 후)" at bounding box center [464, 182] width 762 height 23
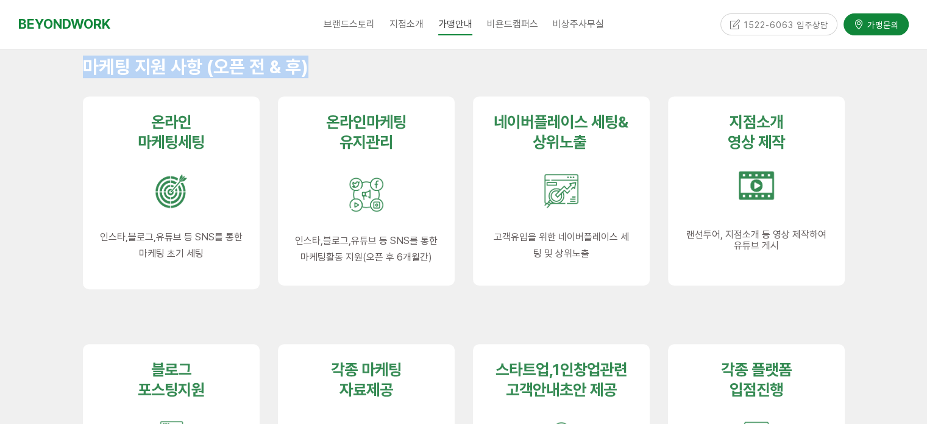
scroll to position [731, 0]
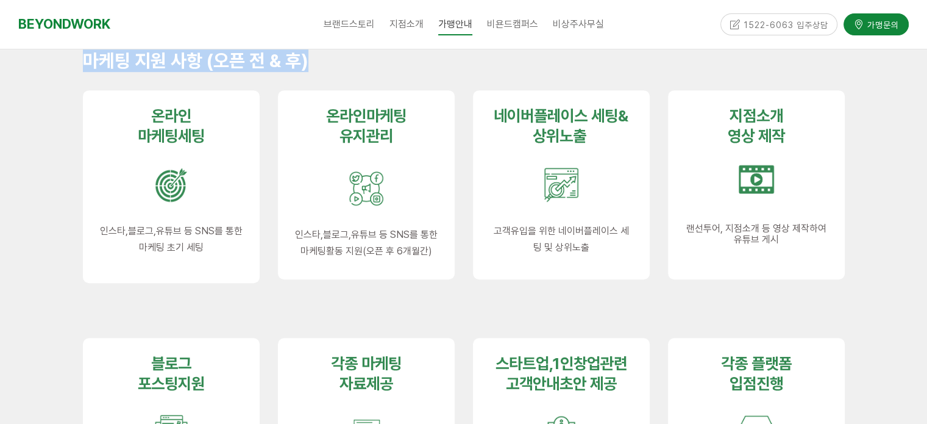
click at [439, 329] on div "각종 마케팅 자료제공 d 오픈 전후 운영시 필요한 이미지자료, 포스터 등 무료제공" at bounding box center [366, 432] width 195 height 207
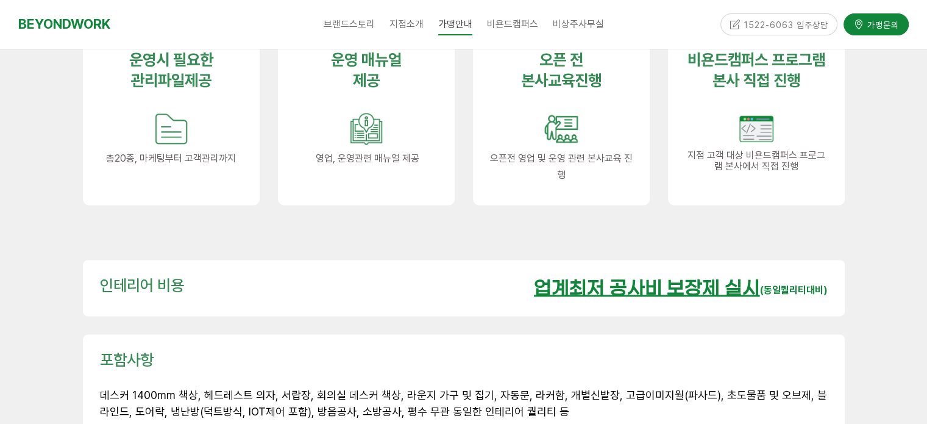
scroll to position [1646, 0]
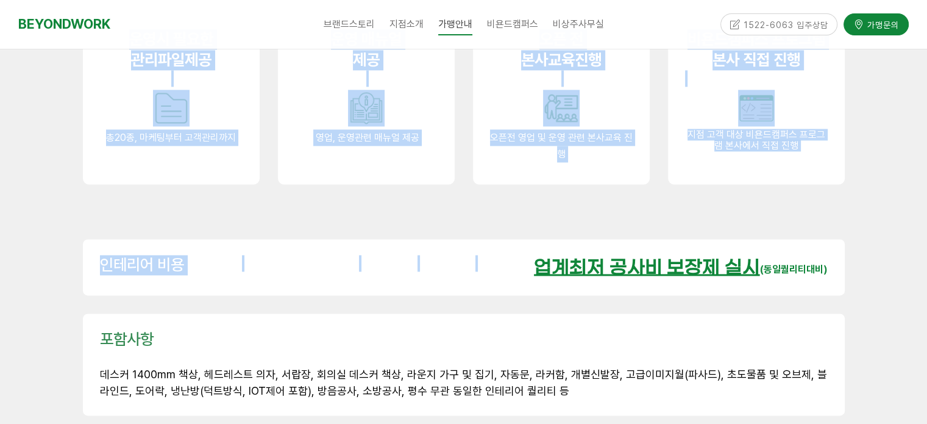
drag, startPoint x: 573, startPoint y: 243, endPoint x: 909, endPoint y: 241, distance: 336.4
click at [225, 202] on div at bounding box center [171, 211] width 177 height 18
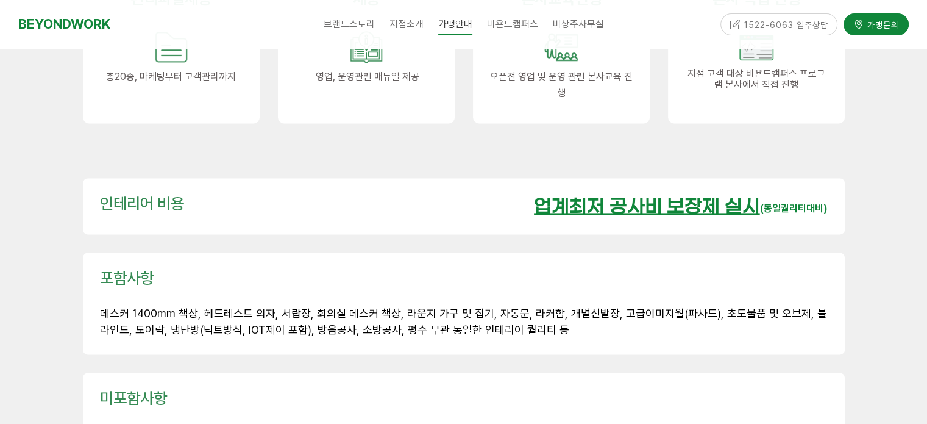
click at [123, 252] on div "포함사항 데스커 1400mm 책상, 헤드레스트 의자, 서랍장, 회의실 데스커 책상, 라운지 가구 및 집기, 자동문, 라커함, 개별신발장, 고급…" at bounding box center [464, 303] width 762 height 102
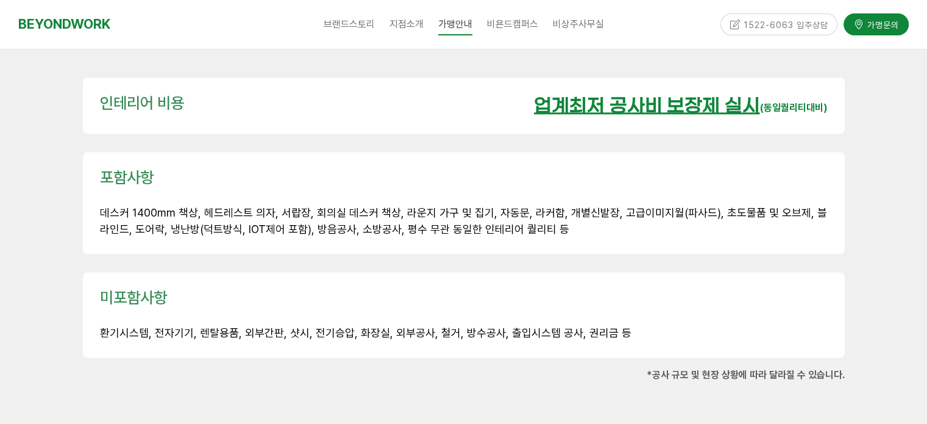
scroll to position [1828, 0]
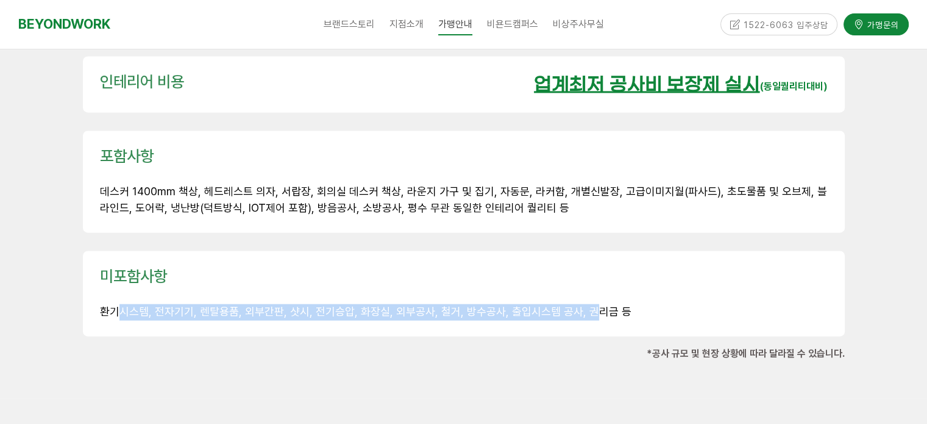
drag, startPoint x: 119, startPoint y: 280, endPoint x: 599, endPoint y: 294, distance: 479.9
click at [589, 297] on div "미포함사항 환기시스템, 전자기기, 렌탈용품, 외부간판, 샷시, 전기승압, 화장실, 외부공사, 철거, 방수공사, 출입시스템 공사, 권리금 등" at bounding box center [464, 292] width 762 height 85
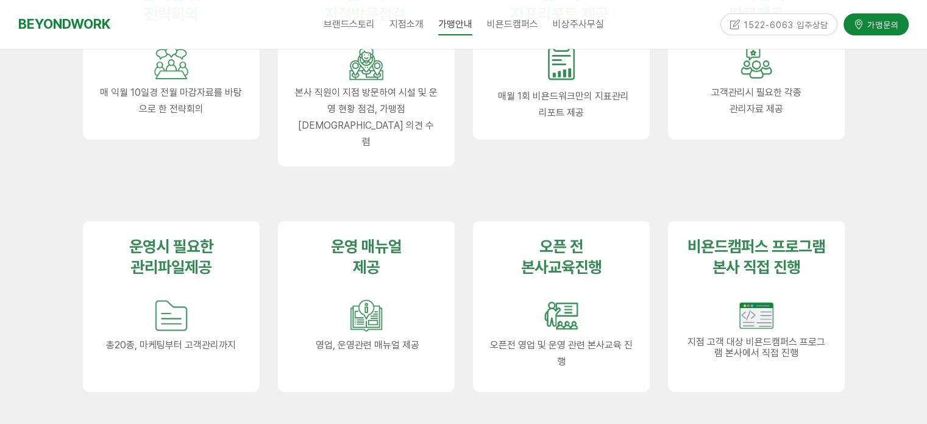
scroll to position [1341, 0]
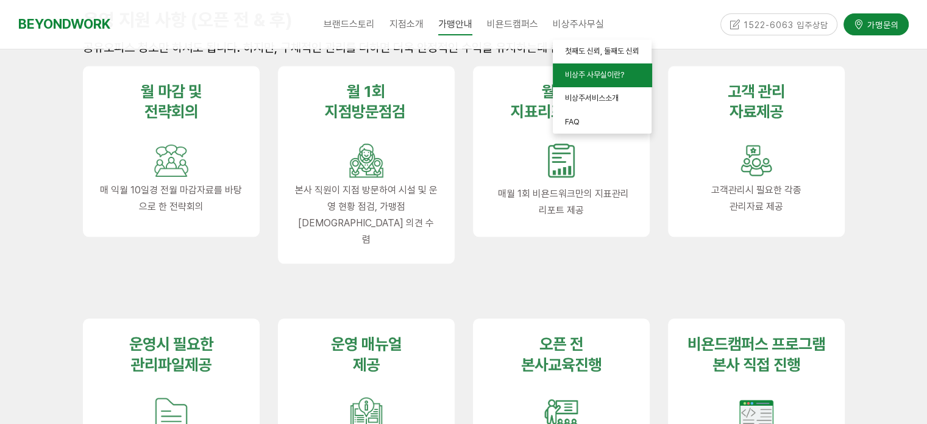
click at [581, 73] on span "비상주 사무실이란?" at bounding box center [594, 74] width 59 height 9
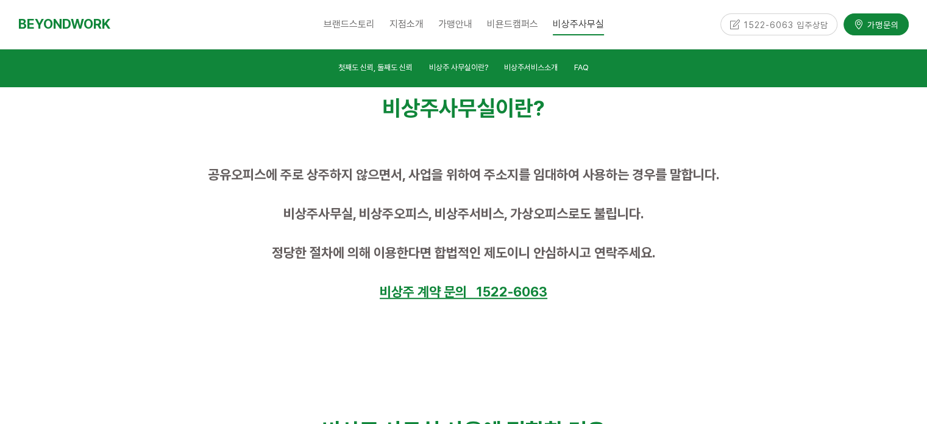
scroll to position [736, 0]
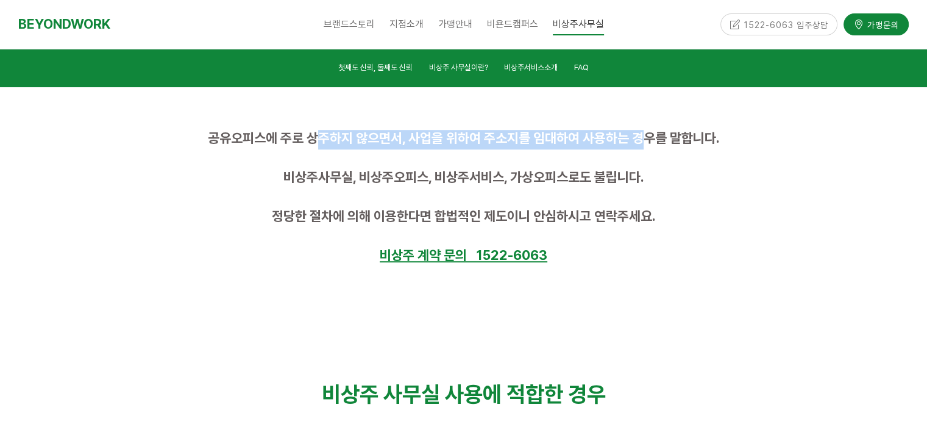
drag, startPoint x: 321, startPoint y: 138, endPoint x: 648, endPoint y: 148, distance: 328.0
click at [648, 148] on div "공유오피스에 주로 상주하지 않으면서, 사업을 위하여 주소지를 임대하여 사용하는 경우를 말합니다. 비상주사무실, 비상주오피스, 비상주서비스, 가…" at bounding box center [464, 198] width 762 height 137
click at [657, 149] on p at bounding box center [464, 159] width 762 height 20
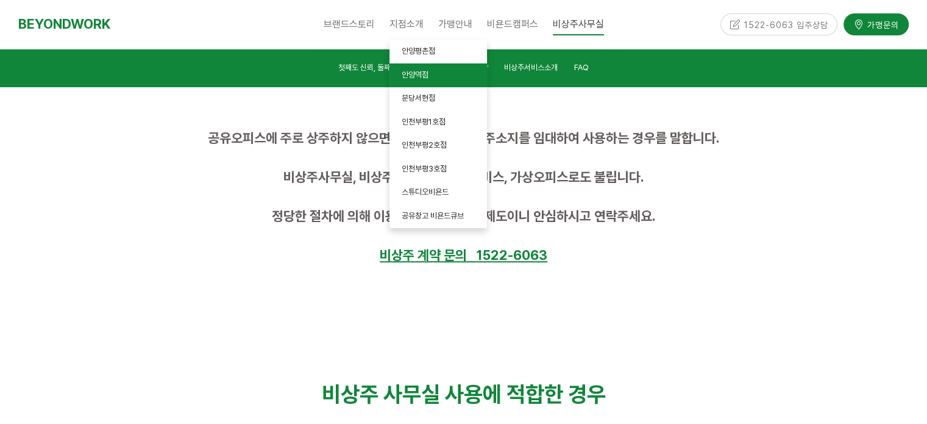
click at [419, 73] on span "안양역점" at bounding box center [415, 74] width 27 height 9
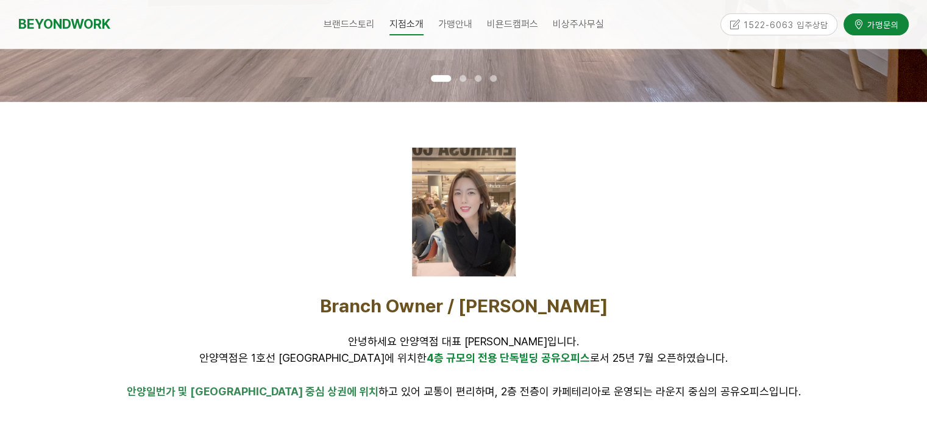
scroll to position [427, 0]
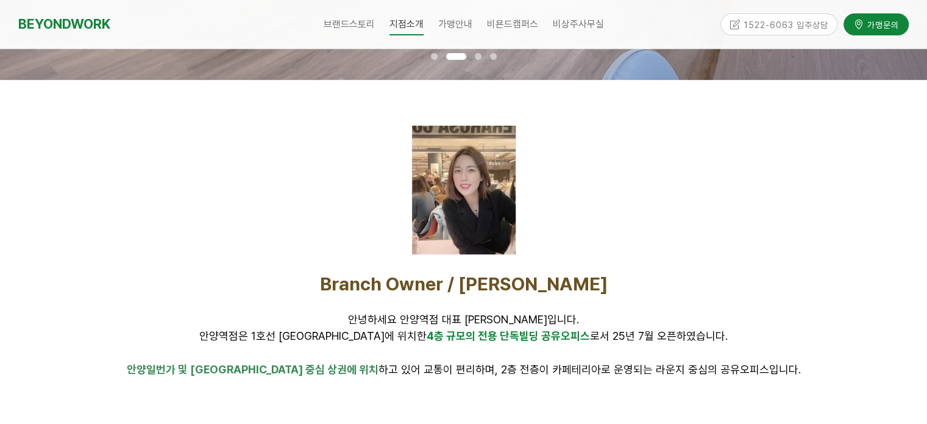
click at [496, 208] on div at bounding box center [464, 189] width 104 height 129
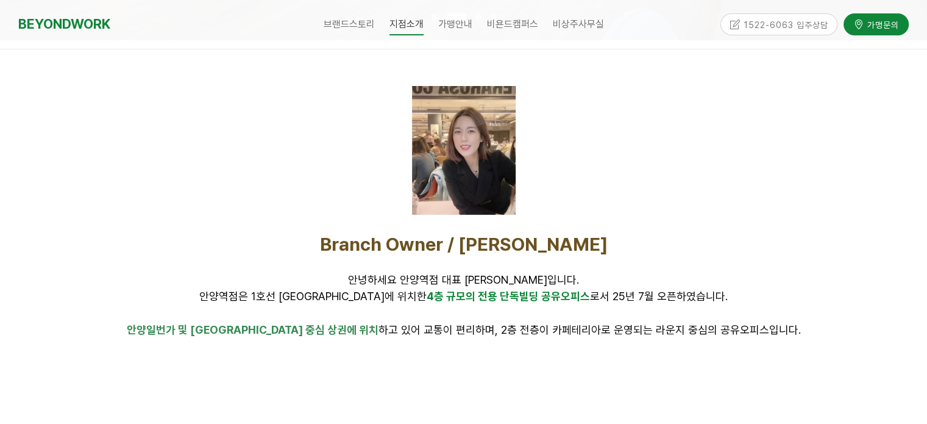
scroll to position [488, 0]
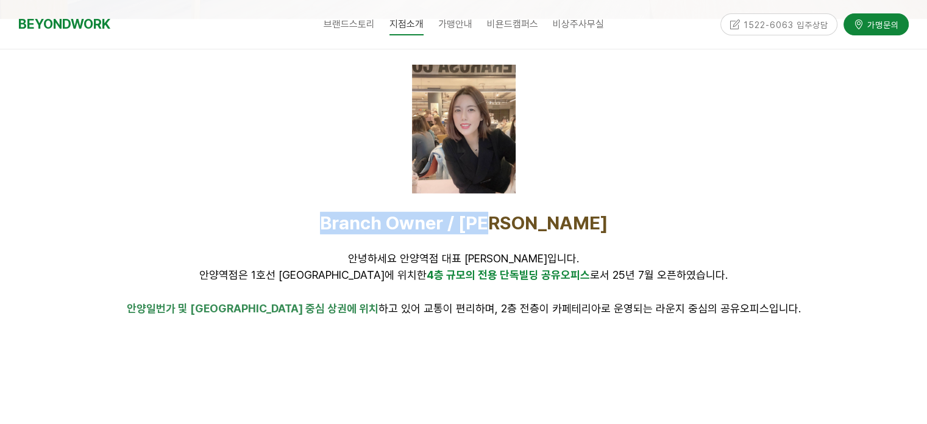
drag, startPoint x: 372, startPoint y: 226, endPoint x: 583, endPoint y: 222, distance: 210.9
click at [583, 222] on p "Branch Owner / [PERSON_NAME]" at bounding box center [464, 222] width 762 height 23
click at [584, 222] on p "Branch Owner / [PERSON_NAME]" at bounding box center [464, 222] width 762 height 23
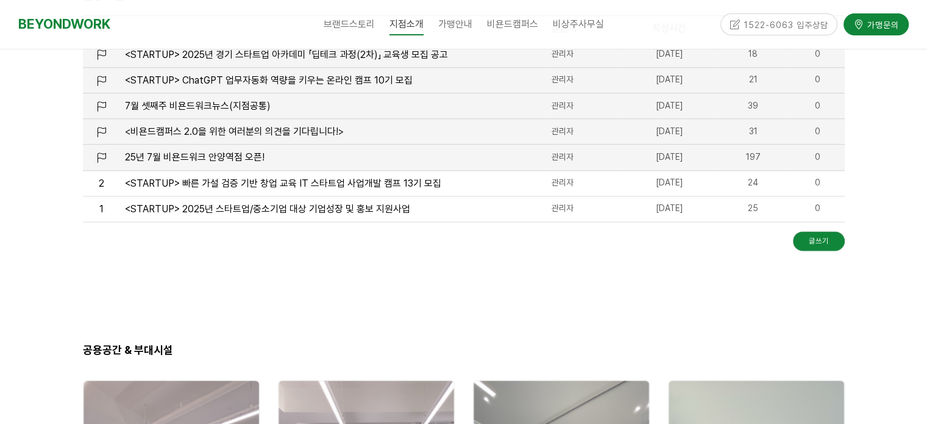
scroll to position [1463, 0]
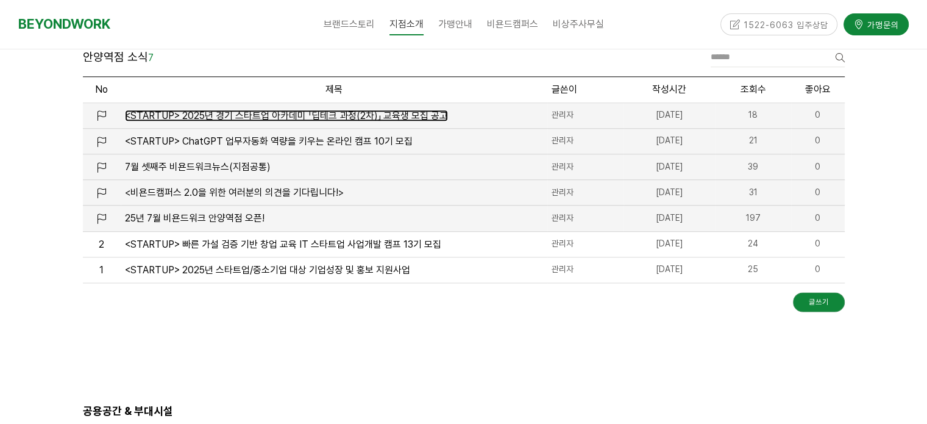
click at [332, 116] on span "<STARTUP> 2025년 경기 스타트업 아카데미 「딥테크 과정(2차)」 교육생 모집 공고" at bounding box center [286, 116] width 323 height 12
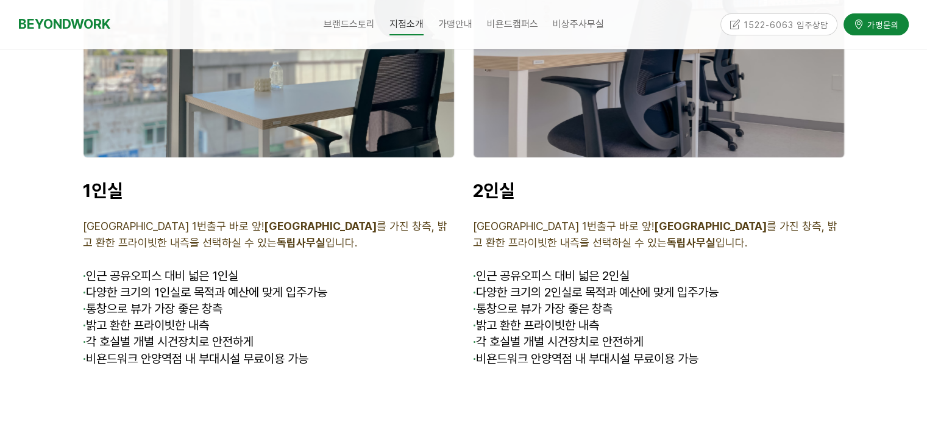
scroll to position [3580, 0]
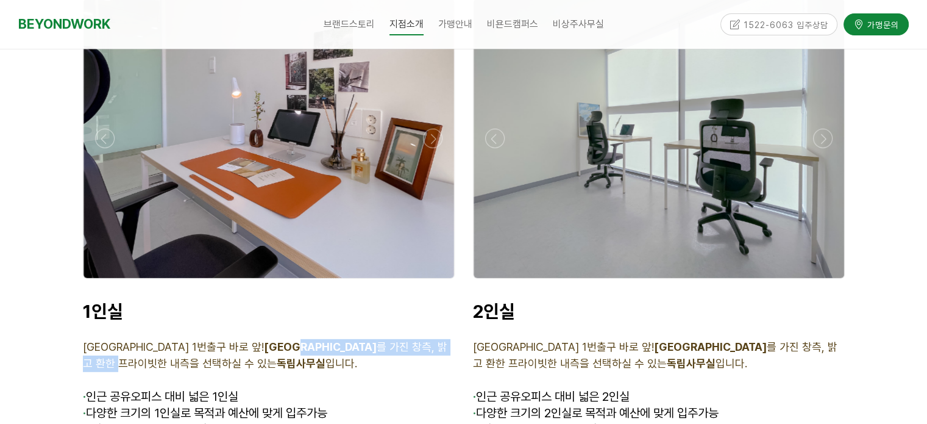
drag, startPoint x: 229, startPoint y: 327, endPoint x: 349, endPoint y: 330, distance: 120.1
click at [349, 340] on span "안양역 1번출구 바로 앞! 안양천 공원뷰 를 가진 창측, 밝고 환한 프라이빗한 내측을 선택하실 수 있는 독립사무실 입니다." at bounding box center [265, 354] width 364 height 29
click at [355, 339] on p "안양역 1번출구 바로 앞! 안양천 공원뷰 를 가진 창측, 밝고 환한 프라이빗한 내측을 선택하실 수 있는 독립사무실 입니다." at bounding box center [269, 355] width 372 height 33
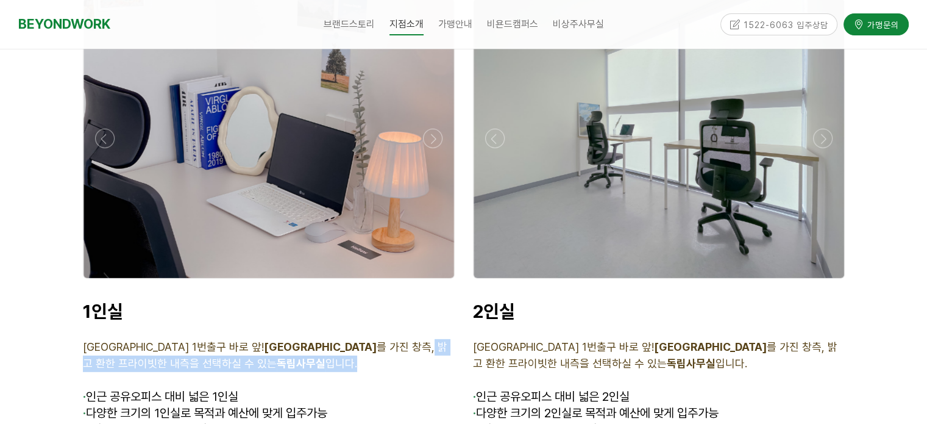
drag, startPoint x: 300, startPoint y: 321, endPoint x: 380, endPoint y: 343, distance: 82.8
click at [380, 341] on p "안양역 1번출구 바로 앞! 안양천 공원뷰 를 가진 창측, 밝고 환한 프라이빗한 내측을 선택하실 수 있는 독립사무실 입니다." at bounding box center [269, 355] width 372 height 33
click at [383, 350] on p "안양역 1번출구 바로 앞! 안양천 공원뷰 를 가진 창측, 밝고 환한 프라이빗한 내측을 선택하실 수 있는 독립사무실 입니다." at bounding box center [269, 355] width 372 height 33
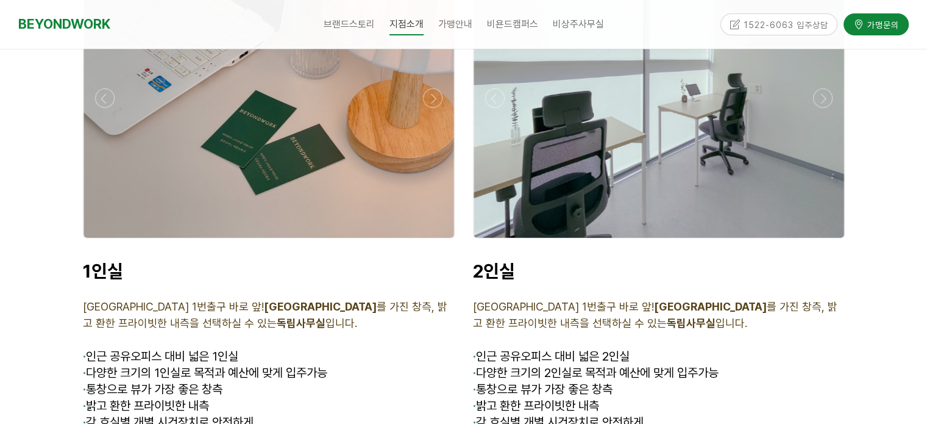
scroll to position [3702, 0]
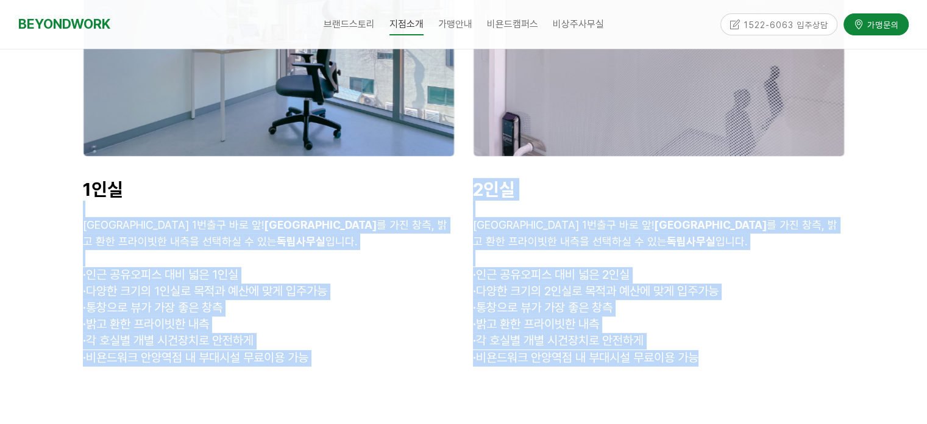
drag, startPoint x: 78, startPoint y: 194, endPoint x: 385, endPoint y: 356, distance: 346.5
click at [380, 347] on div "1인실 안양역 1번출구 바로 앞! 안양천 공원뷰 를 가진 창측, 밝고 환한 프라이빗한 내측을 선택하실 수 있는 독립사무실 입니다. · 인근 공…" at bounding box center [269, 272] width 390 height 207
click at [352, 350] on p "· 비욘드워크 안양역점 내 부대시설 무료이용 가능" at bounding box center [269, 358] width 372 height 16
click at [169, 201] on p at bounding box center [269, 209] width 372 height 16
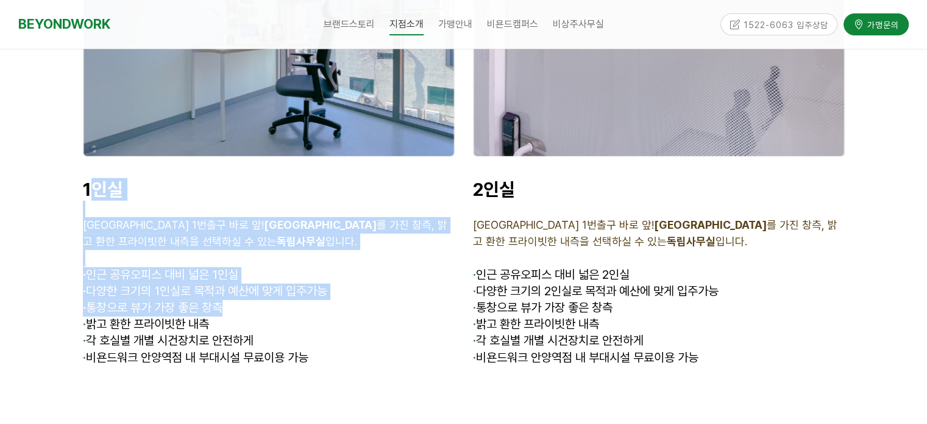
drag, startPoint x: 88, startPoint y: 168, endPoint x: 308, endPoint y: 306, distance: 259.6
click at [297, 297] on div "1인실 안양역 1번출구 바로 앞! 안양천 공원뷰 를 가진 창측, 밝고 환한 프라이빗한 내측을 선택하실 수 있는 독립사무실 입니다. · 인근 공…" at bounding box center [269, 272] width 372 height 188
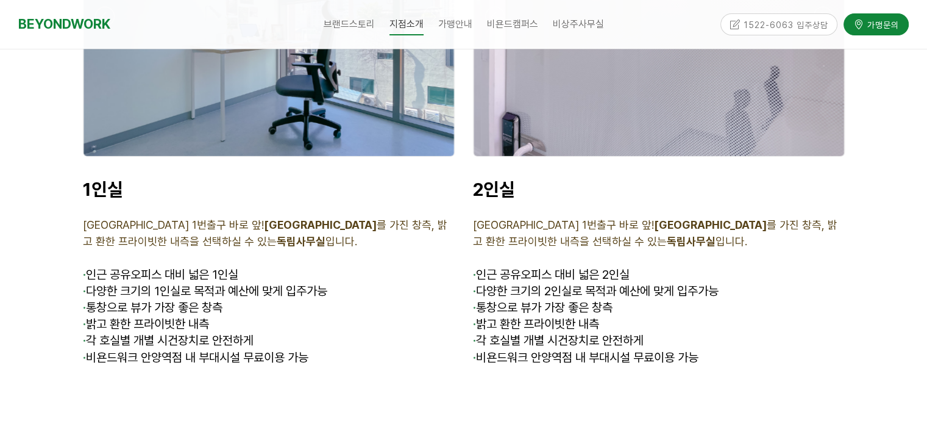
click at [372, 350] on p "· 비욘드워크 안양역점 내 부대시설 무료이용 가능" at bounding box center [269, 358] width 372 height 16
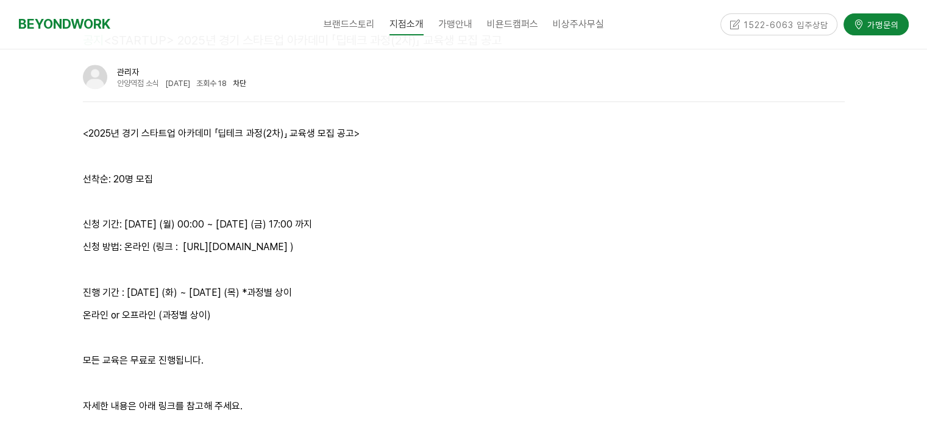
scroll to position [1386, 0]
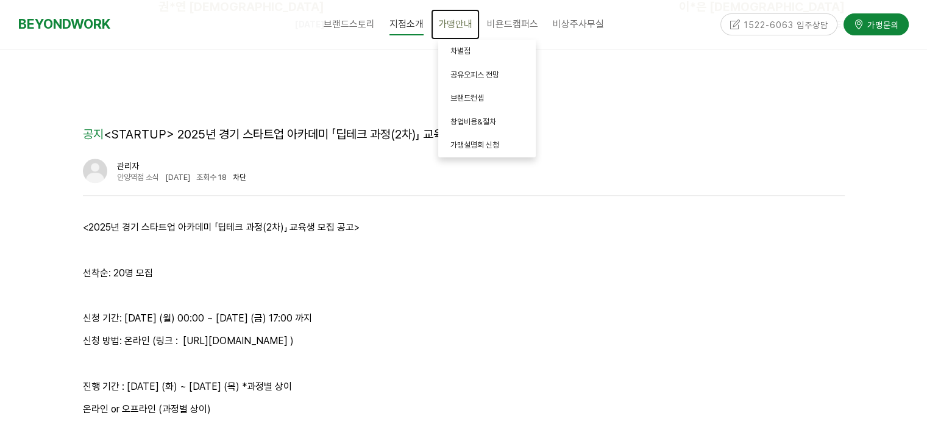
click at [456, 21] on span "가맹안내" at bounding box center [455, 24] width 34 height 12
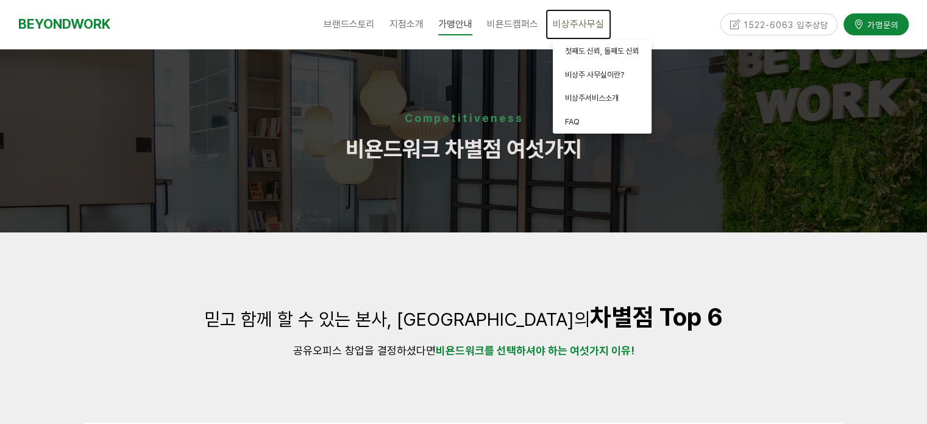
click at [565, 21] on span "비상주사무실" at bounding box center [578, 24] width 51 height 12
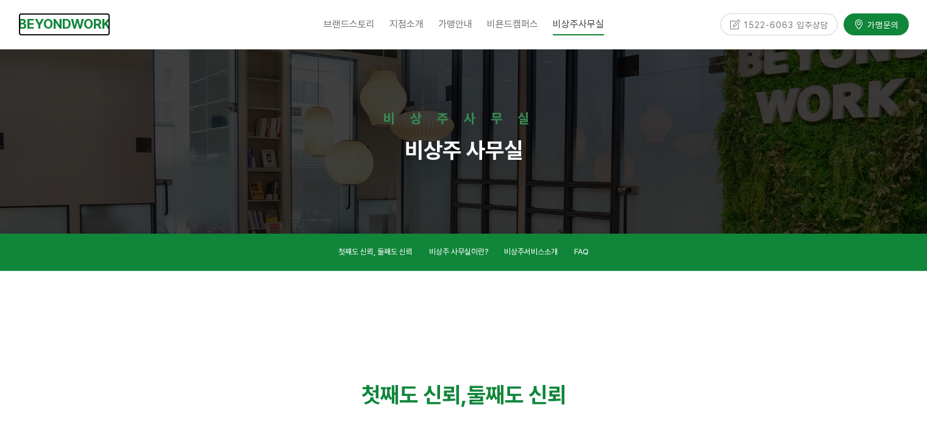
click at [76, 19] on link "BEYONDWORK" at bounding box center [64, 24] width 92 height 23
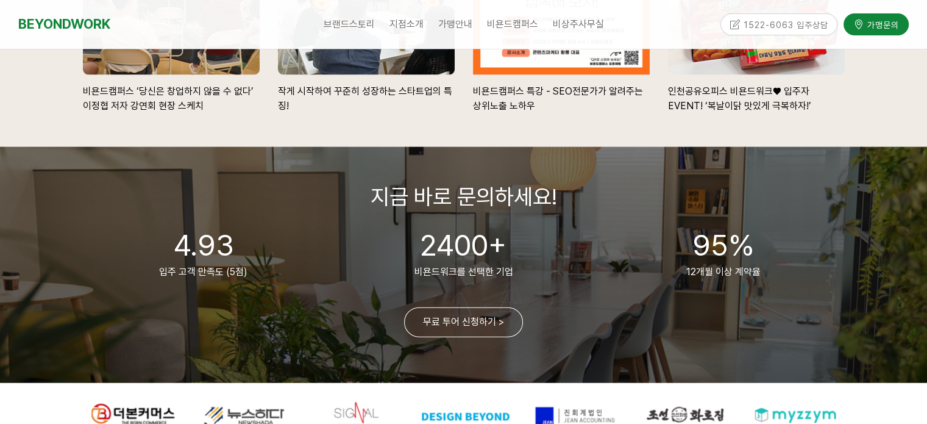
scroll to position [2743, 0]
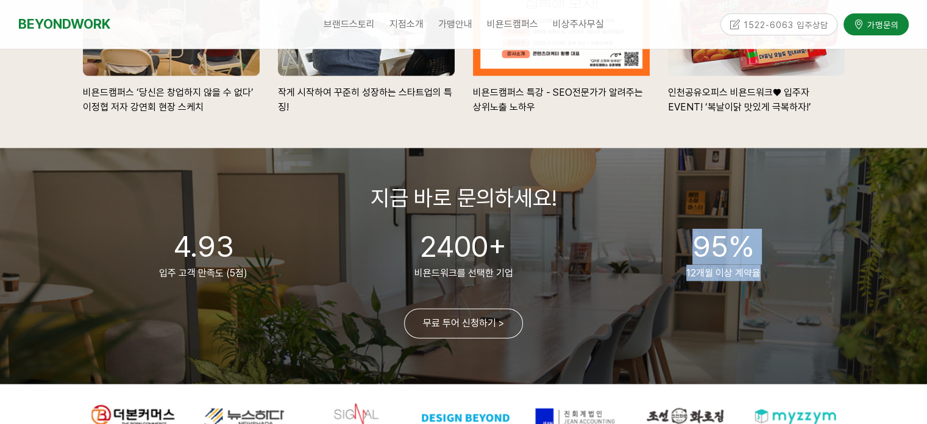
drag, startPoint x: 697, startPoint y: 249, endPoint x: 773, endPoint y: 284, distance: 83.4
click at [777, 283] on div "지금 바로 문의하세요! 4.93 입주 고객 만족도 (5점) 2400+ 비욘드워크를 선택한 기업 95% 12개월 이상 계약율 무료 투어 신청하기…" at bounding box center [464, 266] width 780 height 236
click at [762, 290] on div at bounding box center [464, 290] width 762 height 18
click at [732, 266] on div "95% 12개월 이상 계약율" at bounding box center [724, 255] width 260 height 52
drag, startPoint x: 720, startPoint y: 254, endPoint x: 707, endPoint y: 270, distance: 21.2
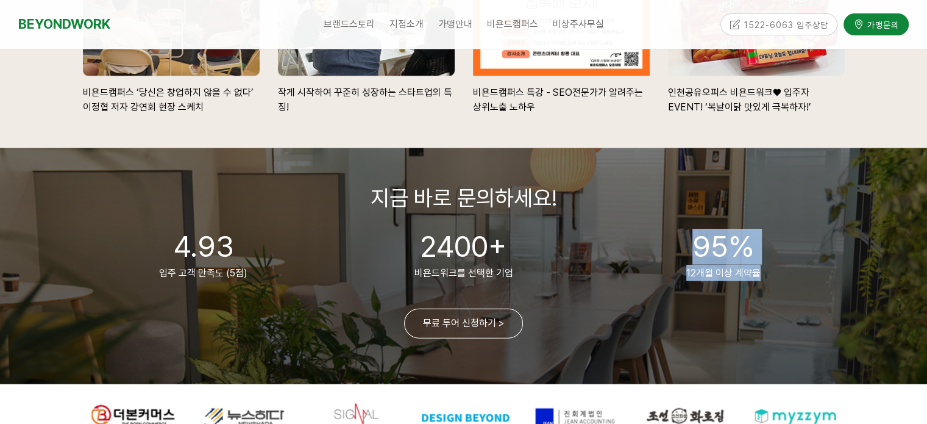
click at [719, 254] on span "95%" at bounding box center [723, 246] width 62 height 35
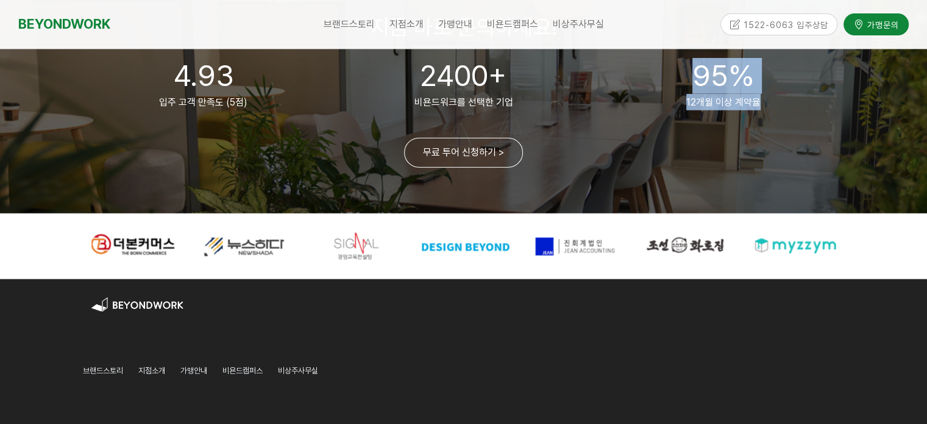
scroll to position [2925, 0]
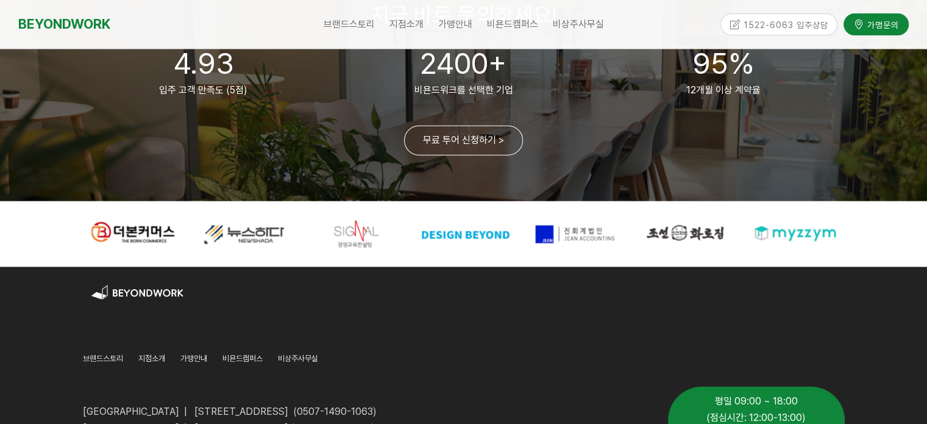
click at [879, 244] on div at bounding box center [463, 234] width 927 height 66
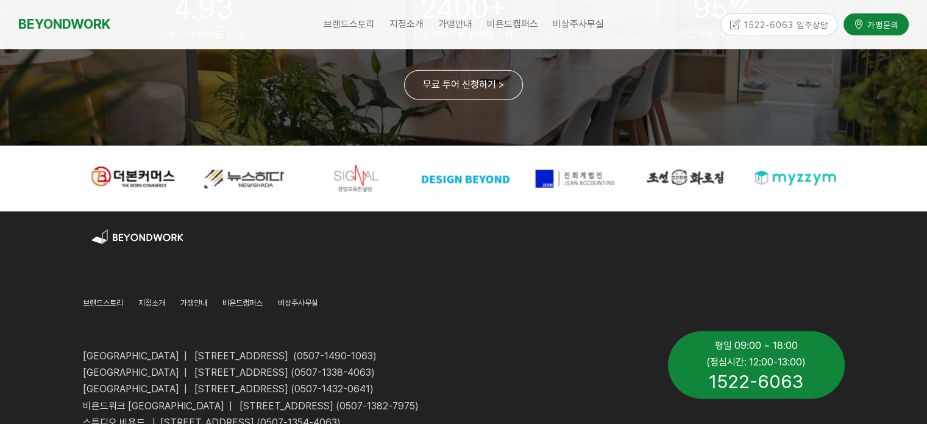
scroll to position [3047, 0]
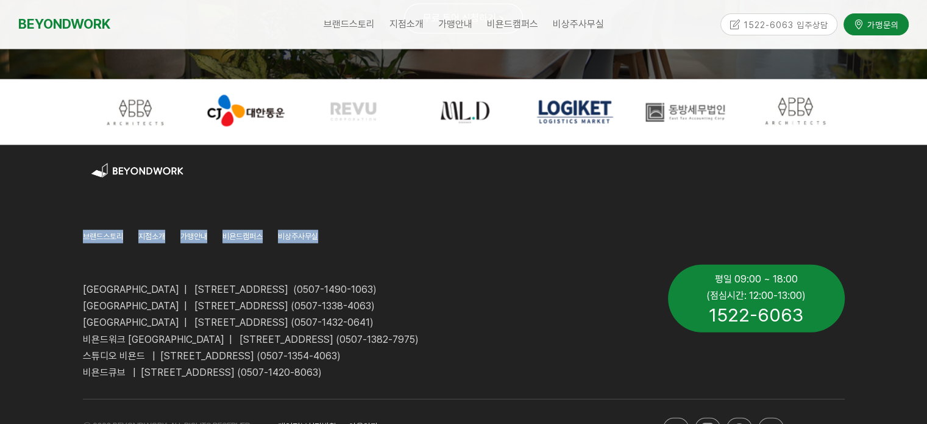
drag, startPoint x: 77, startPoint y: 235, endPoint x: 380, endPoint y: 255, distance: 303.6
click at [378, 255] on div "브랜드스토리 CEO 소개 CORE VALUE 성장스토리 지점소개 안양평촌점 안양역점 분당서현점 인천부평1호점 인천부평2호점 인천부평3호점 스튜…" at bounding box center [269, 236] width 390 height 37
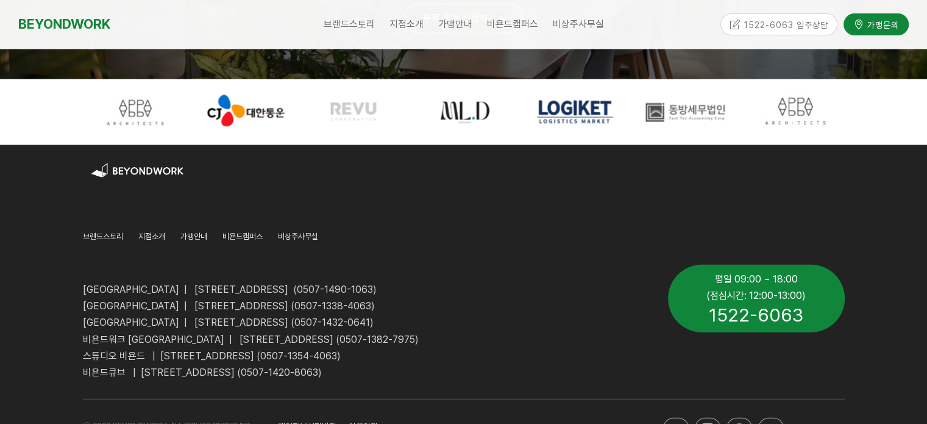
click at [383, 250] on div "브랜드스토리 CEO 소개 CORE VALUE 성장스토리 지점소개 안양평촌점 안양역점 분당서현점 인천부평1호점 인천부평2호점 인천부평3호점 스튜…" at bounding box center [269, 236] width 390 height 37
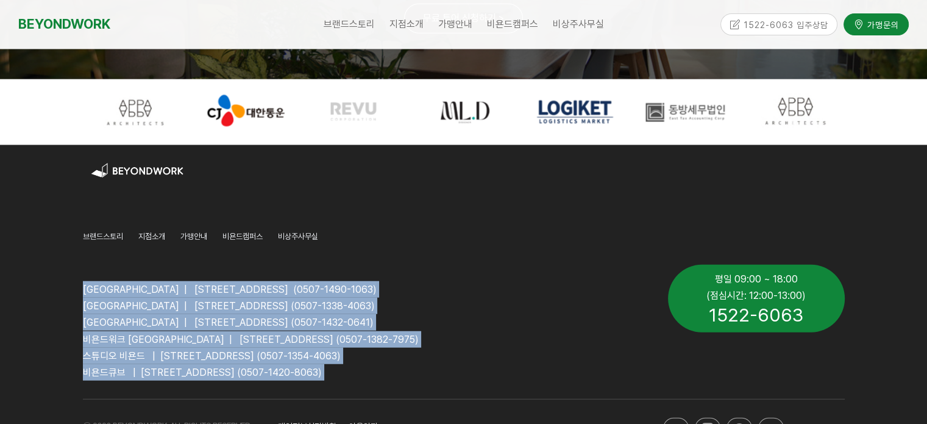
drag, startPoint x: 83, startPoint y: 293, endPoint x: 455, endPoint y: 386, distance: 382.7
click at [455, 386] on div "[GEOGRAPHIC_DATA] | [STREET_ADDRESS] (0507-1490-1063) [GEOGRAPHIC_DATA] | [STRE…" at bounding box center [366, 322] width 585 height 134
click at [455, 385] on div "[GEOGRAPHIC_DATA] | [STREET_ADDRESS] (0507-1490-1063) [GEOGRAPHIC_DATA] | [STRE…" at bounding box center [366, 322] width 585 height 134
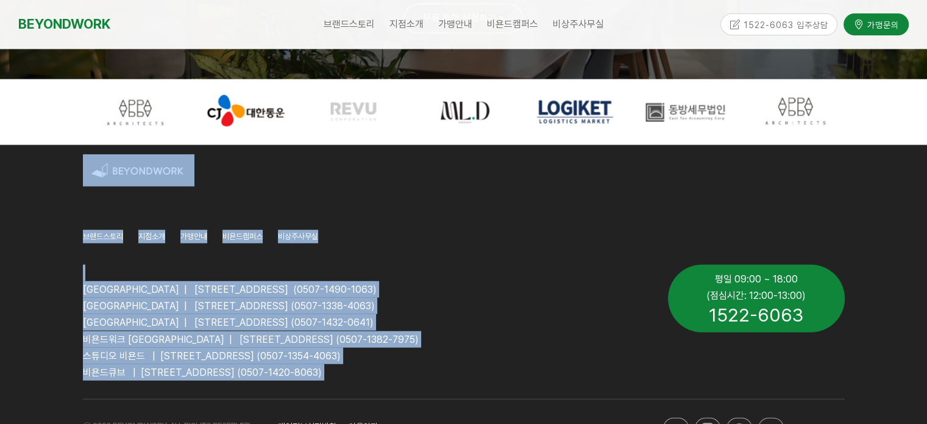
drag, startPoint x: 446, startPoint y: 375, endPoint x: 66, endPoint y: 293, distance: 389.0
click at [66, 293] on div "브랜드스토리 CEO 소개 CORE VALUE 성장스토리 지점소개 안양평촌점 안양역점 분당서현점 인천부평1호점 인천부평2호점 인천부평3호점 스튜…" at bounding box center [463, 305] width 927 height 321
click at [121, 272] on p at bounding box center [366, 273] width 567 height 16
click at [110, 271] on p at bounding box center [366, 273] width 567 height 16
click at [79, 272] on div "[GEOGRAPHIC_DATA] | [STREET_ADDRESS] (0507-1490-1063) [GEOGRAPHIC_DATA] | [STRE…" at bounding box center [366, 322] width 585 height 134
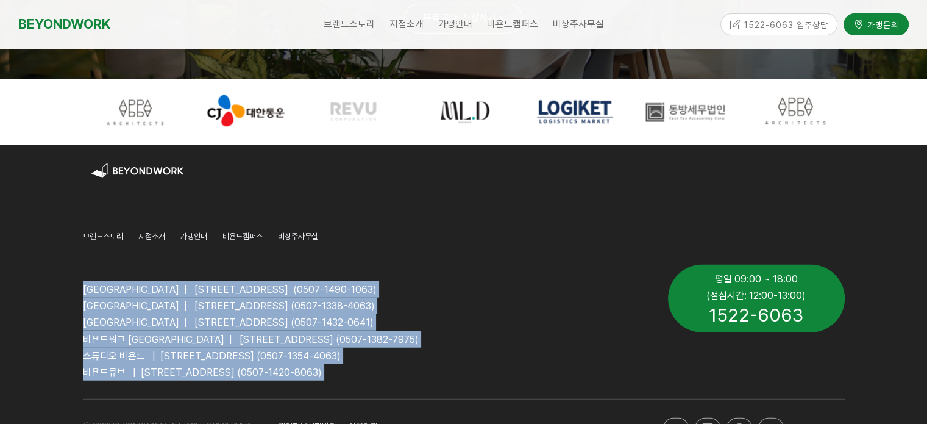
drag, startPoint x: 98, startPoint y: 297, endPoint x: 461, endPoint y: 381, distance: 372.9
click at [461, 380] on div "비욘드워크 안양역점 | 경기도 안양시 만안구 324번길 14, 2층, 3층, 4층 (0507-1490-1063) 비욘드워크 안양평촌점 | 경기…" at bounding box center [366, 323] width 567 height 116
click at [461, 379] on p "비욘드큐브 | [STREET_ADDRESS] (0507-1420-8063)" at bounding box center [366, 372] width 567 height 16
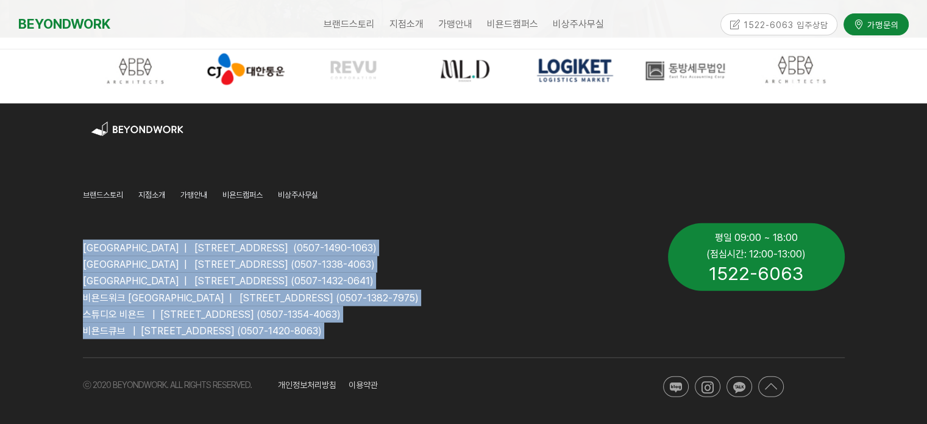
scroll to position [3091, 0]
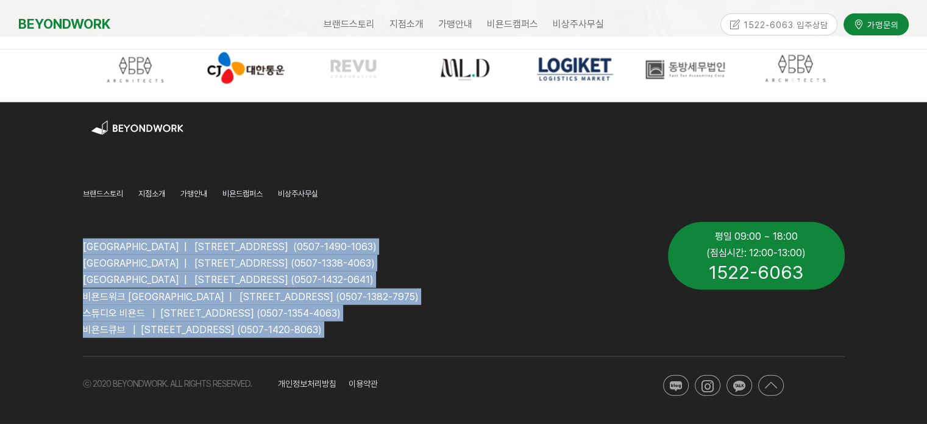
click at [486, 344] on div "비욘드워크 안양역점 | 경기도 안양시 만안구 324번길 14, 2층, 3층, 4층 (0507-1490-1063) 비욘드워크 안양평촌점 | 경기…" at bounding box center [366, 280] width 585 height 134
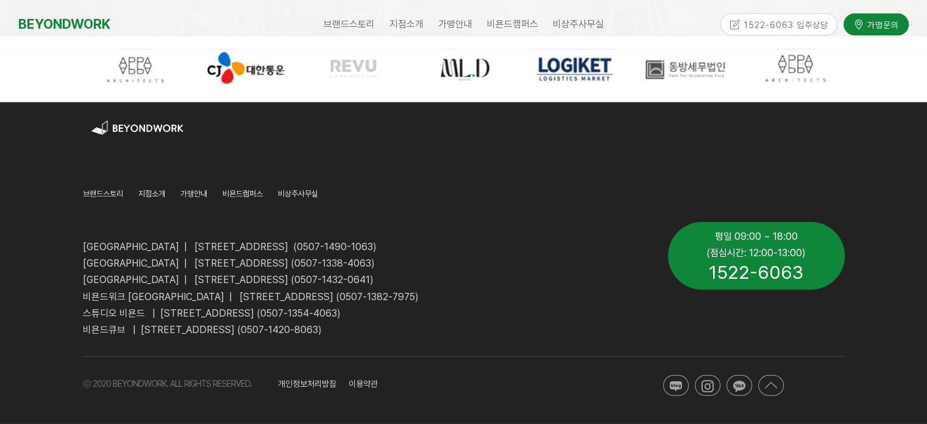
click at [505, 266] on p "[GEOGRAPHIC_DATA] | [STREET_ADDRESS] (0507-1338-4063)" at bounding box center [366, 263] width 567 height 16
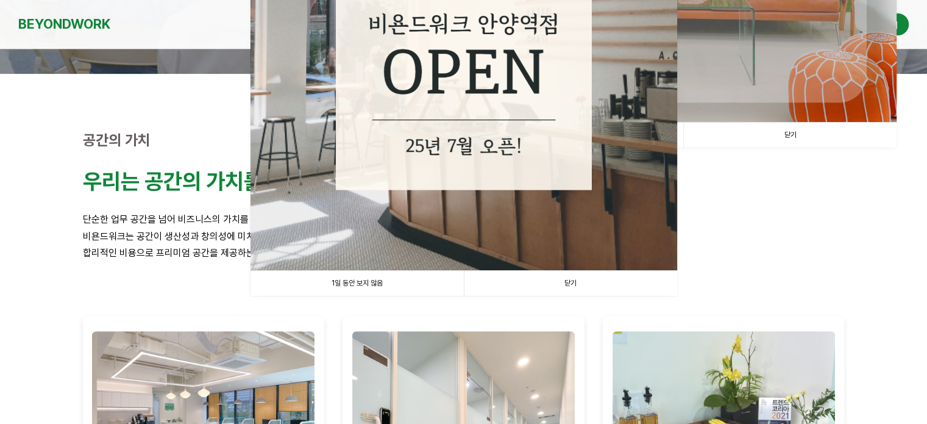
scroll to position [288, 0]
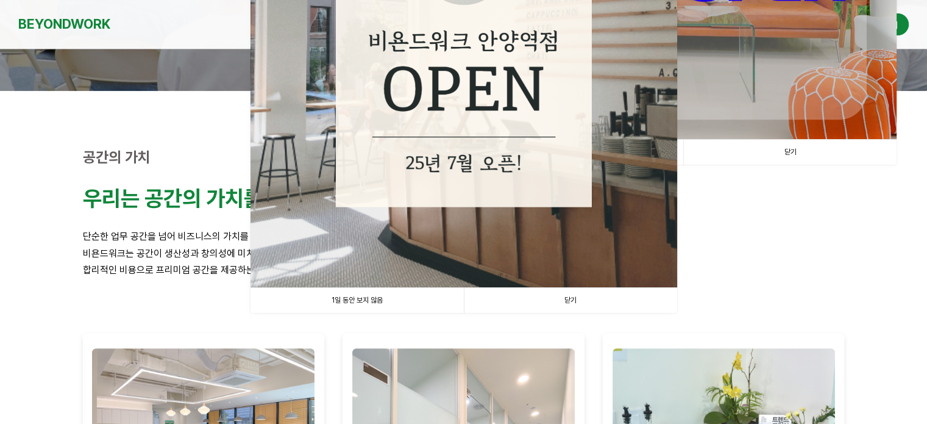
click at [569, 299] on link "닫기" at bounding box center [570, 300] width 213 height 25
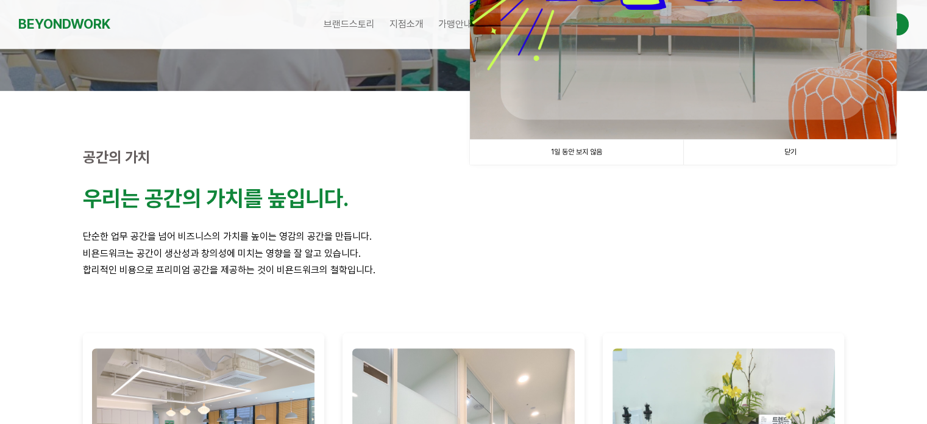
scroll to position [105, 0]
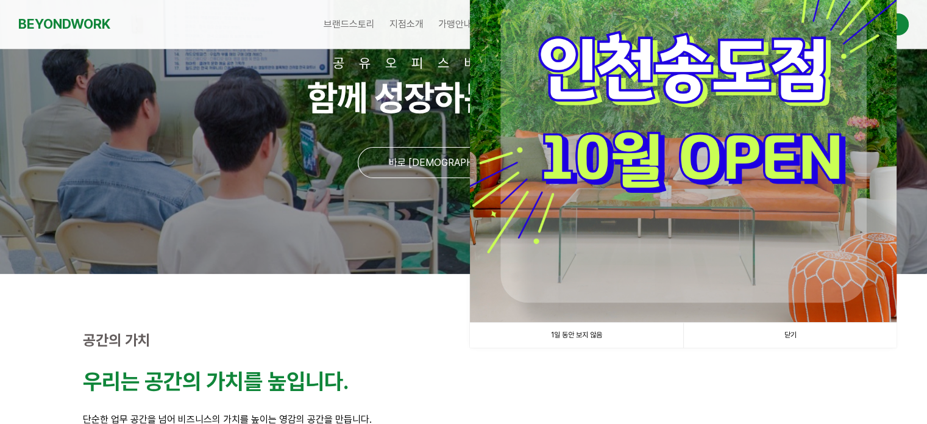
click at [793, 333] on link "닫기" at bounding box center [789, 334] width 213 height 25
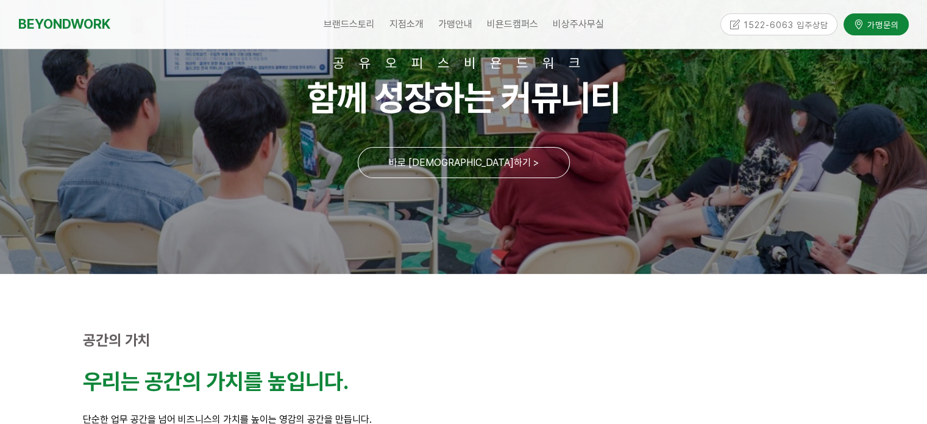
scroll to position [0, 0]
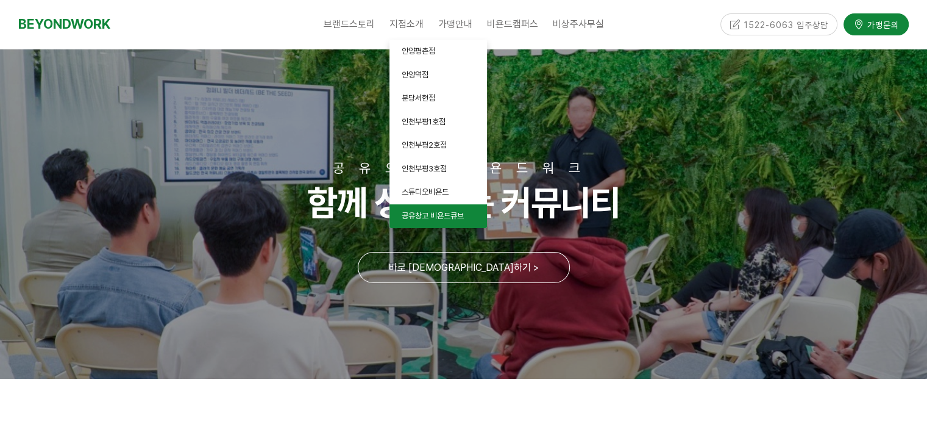
click at [430, 216] on span "공유창고 비욘드큐브" at bounding box center [433, 215] width 62 height 9
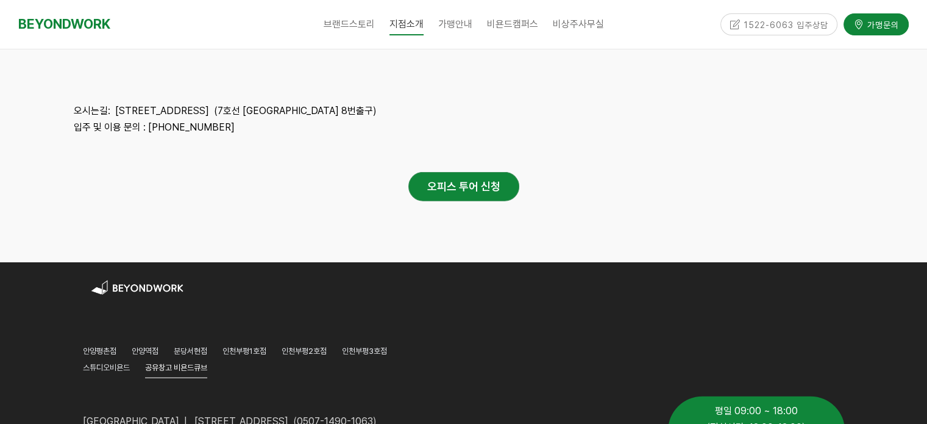
scroll to position [3280, 0]
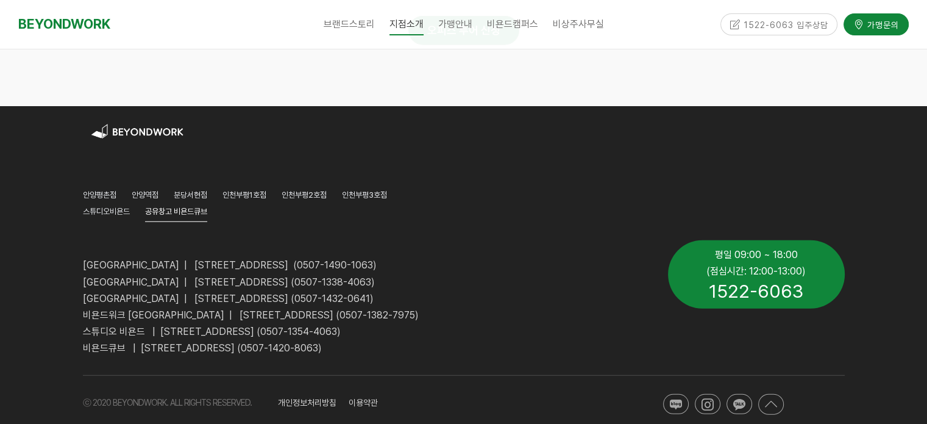
drag, startPoint x: 174, startPoint y: 250, endPoint x: 463, endPoint y: 241, distance: 289.0
click at [463, 257] on p "[GEOGRAPHIC_DATA] | [STREET_ADDRESS] (0507-1490-1063)" at bounding box center [366, 265] width 567 height 16
click at [461, 257] on p "[GEOGRAPHIC_DATA] | [STREET_ADDRESS] (0507-1490-1063)" at bounding box center [366, 265] width 567 height 16
drag, startPoint x: 449, startPoint y: 243, endPoint x: 62, endPoint y: 246, distance: 386.4
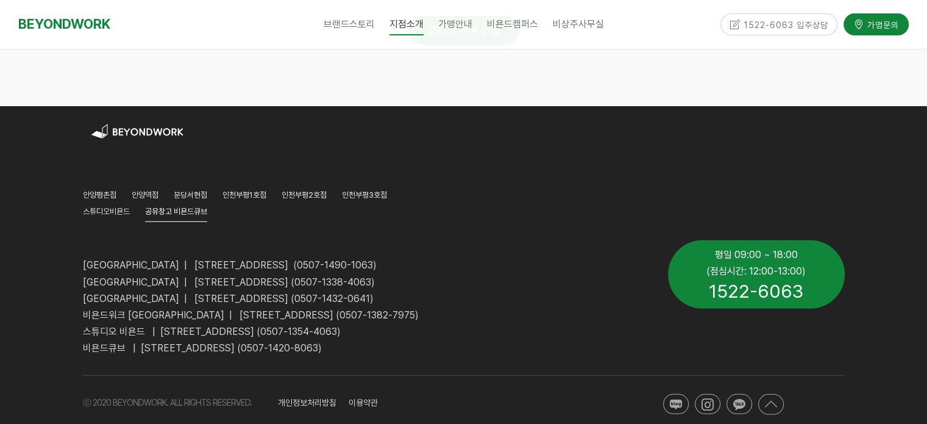
click at [62, 246] on div "[GEOGRAPHIC_DATA] [GEOGRAPHIC_DATA] [GEOGRAPHIC_DATA] [GEOGRAPHIC_DATA]1호점 [GEO…" at bounding box center [463, 274] width 927 height 336
click at [196, 259] on span "[GEOGRAPHIC_DATA] | [STREET_ADDRESS] (0507-1490-1063)" at bounding box center [230, 265] width 294 height 12
click at [127, 259] on span "[GEOGRAPHIC_DATA] | [STREET_ADDRESS] (0507-1490-1063)" at bounding box center [230, 265] width 294 height 12
drag, startPoint x: 104, startPoint y: 246, endPoint x: 98, endPoint y: 246, distance: 6.7
click at [103, 259] on span "[GEOGRAPHIC_DATA] | [STREET_ADDRESS] (0507-1490-1063)" at bounding box center [230, 265] width 294 height 12
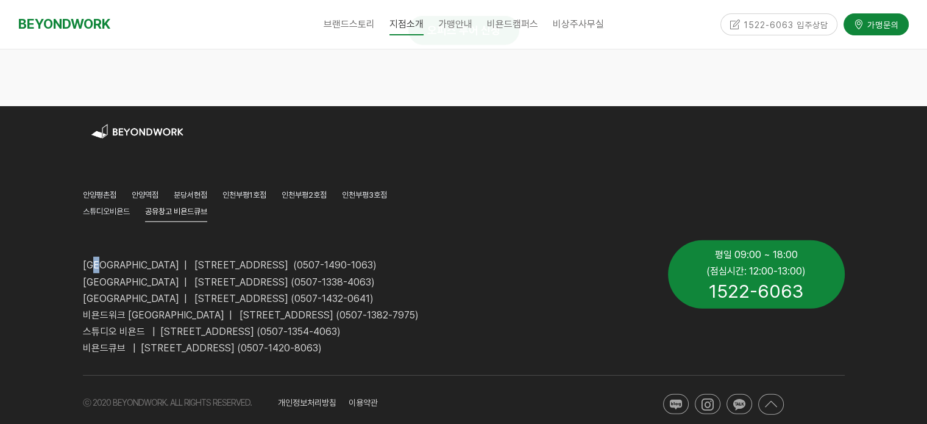
drag, startPoint x: 80, startPoint y: 247, endPoint x: 476, endPoint y: 244, distance: 396.2
click at [473, 243] on div "비욘드워크 안양역점 | 경기도 안양시 만안구 324번길 14, 2층, 3층, 4층 (0507-1490-1063) 비욘드워크 안양평촌점 | 경기…" at bounding box center [366, 298] width 585 height 134
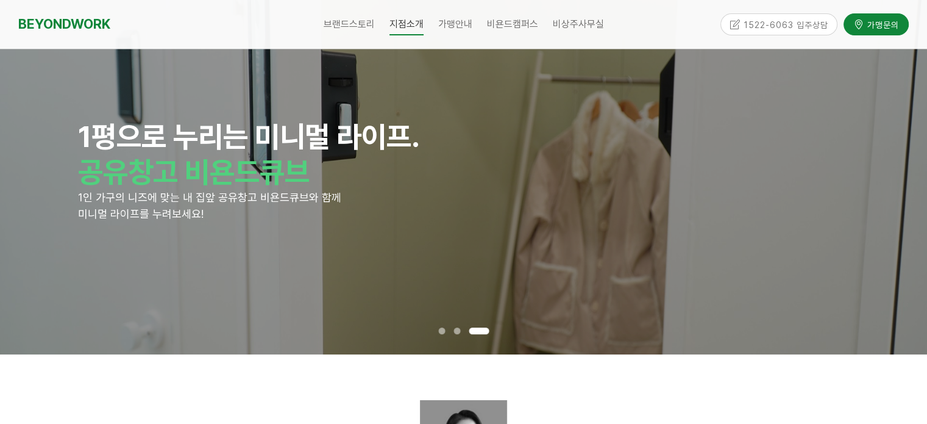
scroll to position [0, 0]
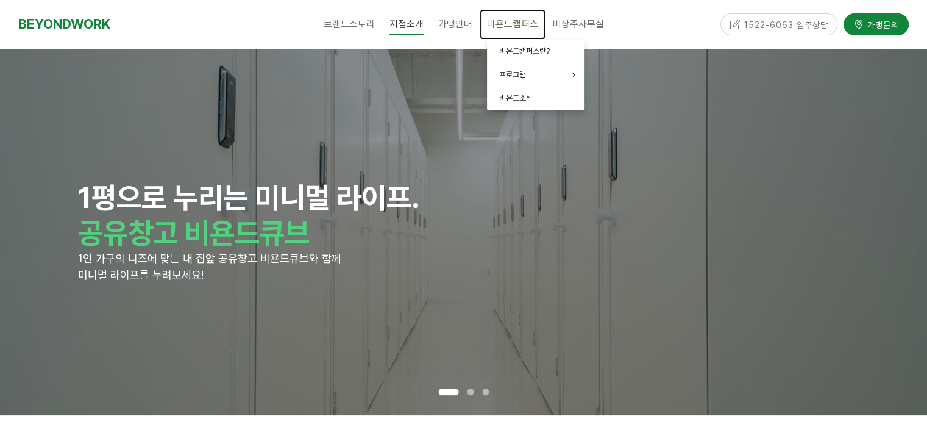
click at [503, 23] on span "비욘드캠퍼스" at bounding box center [512, 24] width 51 height 12
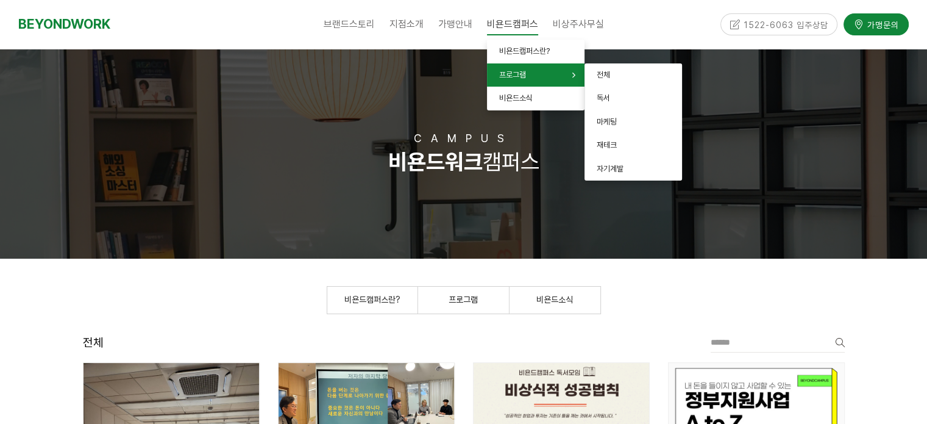
click at [522, 77] on span "프로그램" at bounding box center [512, 74] width 27 height 9
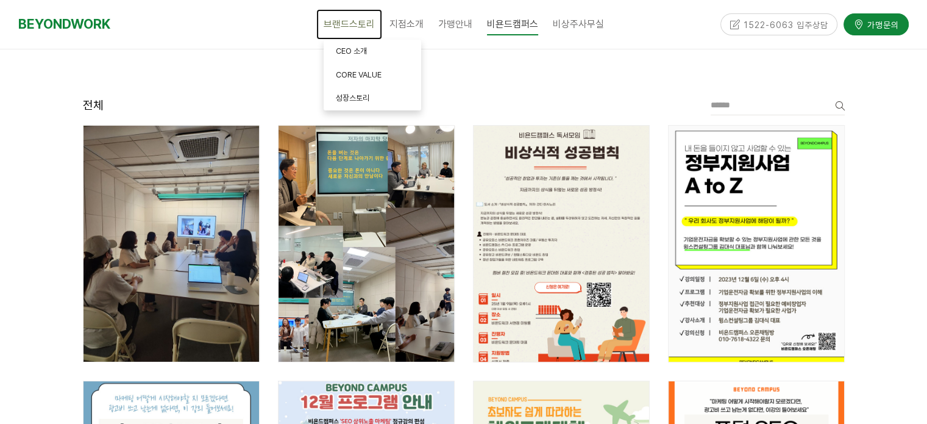
click at [343, 26] on span "브랜드스토리" at bounding box center [349, 24] width 51 height 12
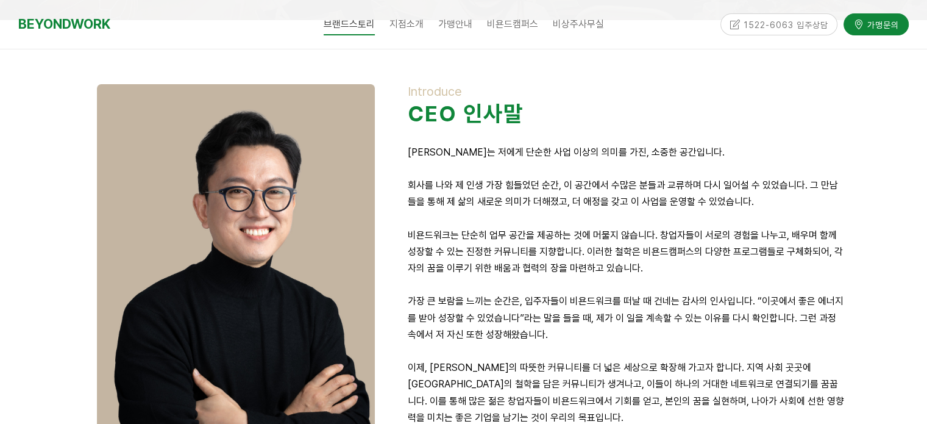
scroll to position [244, 0]
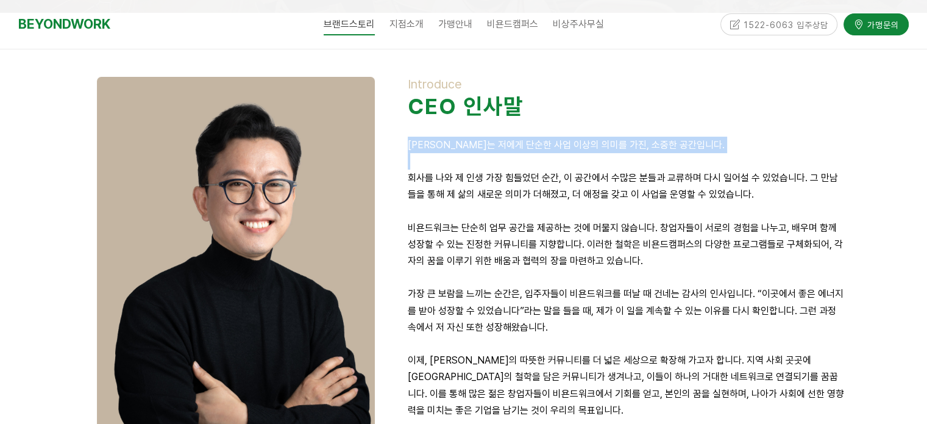
drag, startPoint x: 411, startPoint y: 144, endPoint x: 577, endPoint y: 154, distance: 166.0
click at [577, 154] on div "Introduce CEO 인사말 [PERSON_NAME]는 저에게 단순한 사업 이상의 의미를 가진, 소중한 공간입니다. 회사를 나와 제 인생 …" at bounding box center [626, 272] width 437 height 391
click at [570, 155] on p at bounding box center [626, 161] width 437 height 16
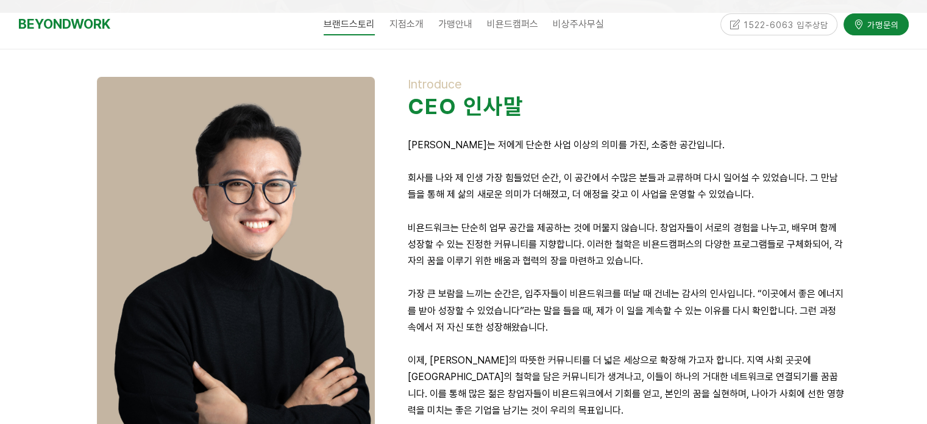
click at [566, 146] on p "[PERSON_NAME]는 저에게 단순한 사업 이상의 의미를 가진, 소중한 공간입니다." at bounding box center [626, 145] width 437 height 16
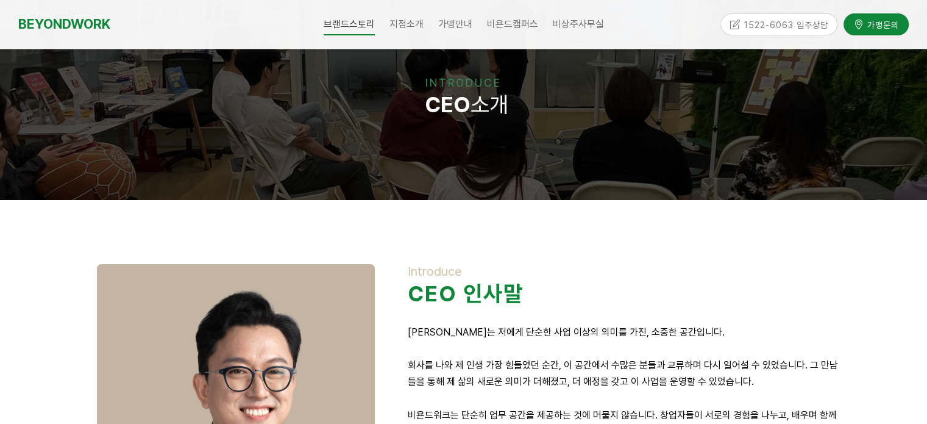
scroll to position [0, 0]
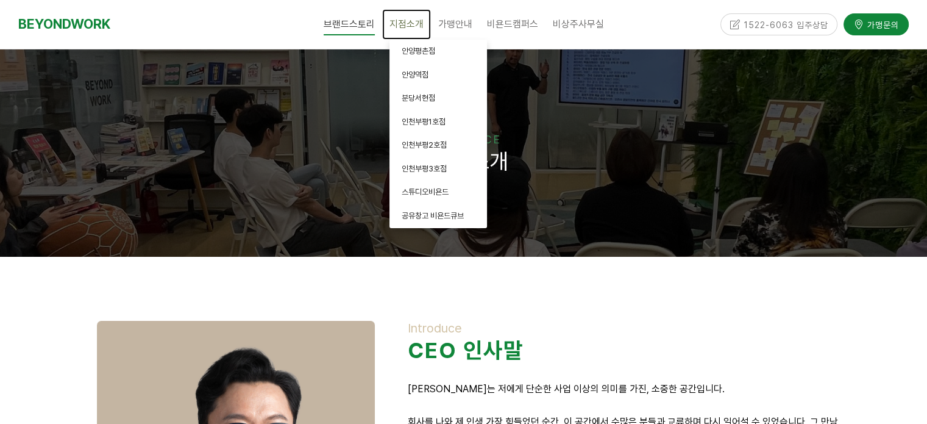
click at [416, 26] on span "지점소개" at bounding box center [406, 24] width 34 height 12
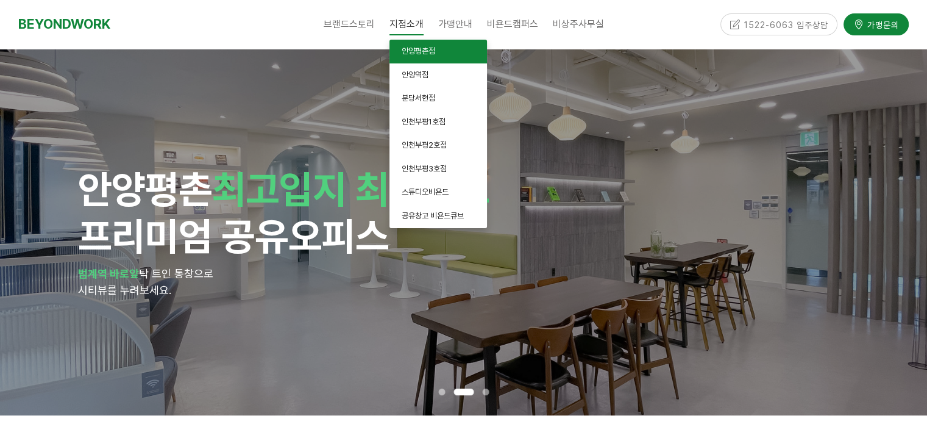
click at [424, 54] on span "안양평촌점" at bounding box center [419, 50] width 34 height 9
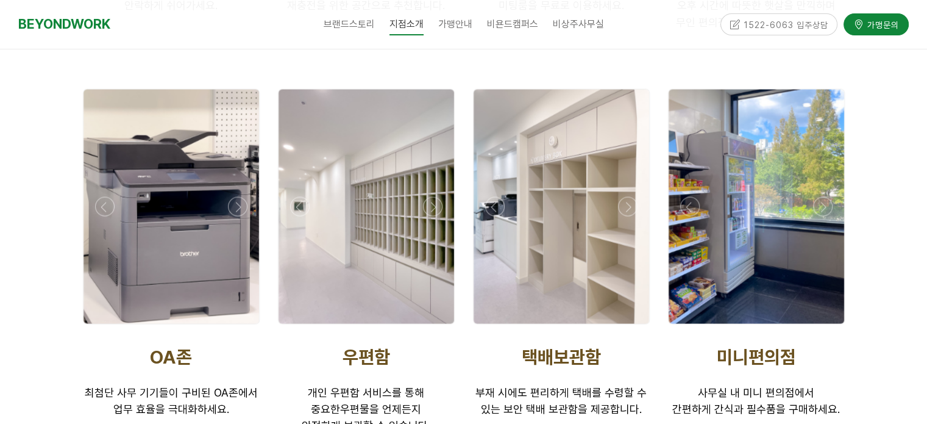
scroll to position [2499, 0]
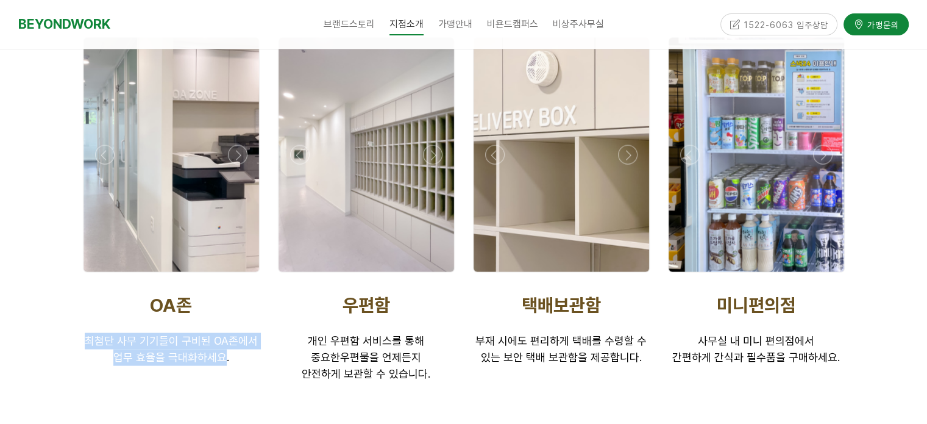
drag, startPoint x: 86, startPoint y: 290, endPoint x: 224, endPoint y: 322, distance: 142.2
click at [224, 321] on div "OA존 최첨단 사무 기기 들이 구비된 OA존에서 업무 효율을 극대화하세요." at bounding box center [171, 330] width 195 height 91
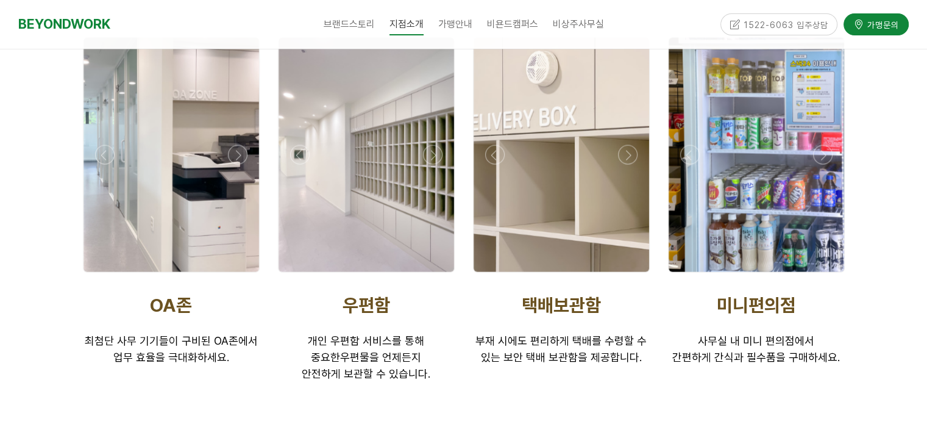
click at [226, 375] on div at bounding box center [171, 393] width 195 height 37
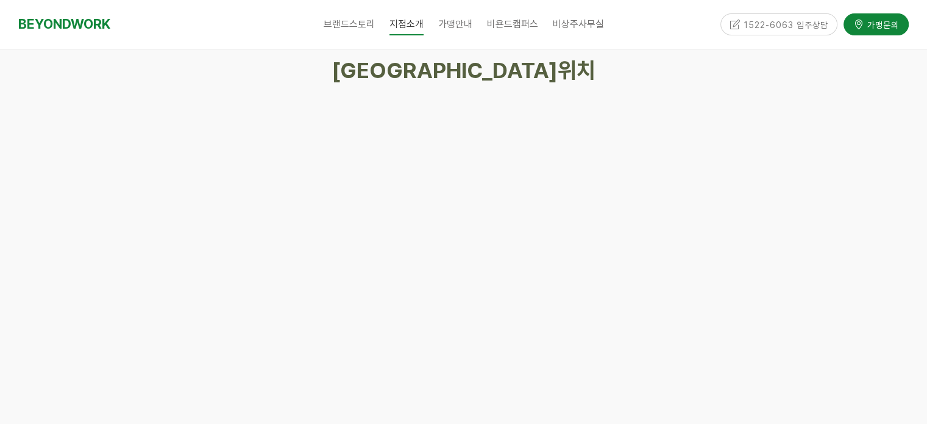
scroll to position [5607, 0]
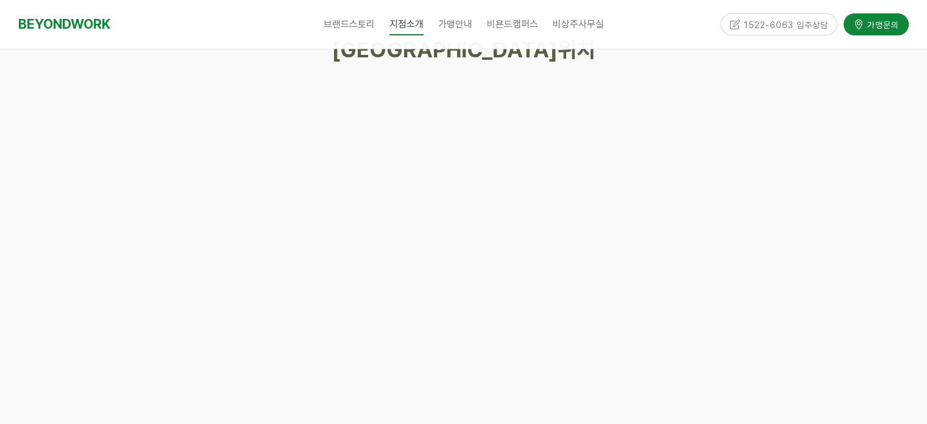
click at [904, 211] on div at bounding box center [463, 306] width 927 height 670
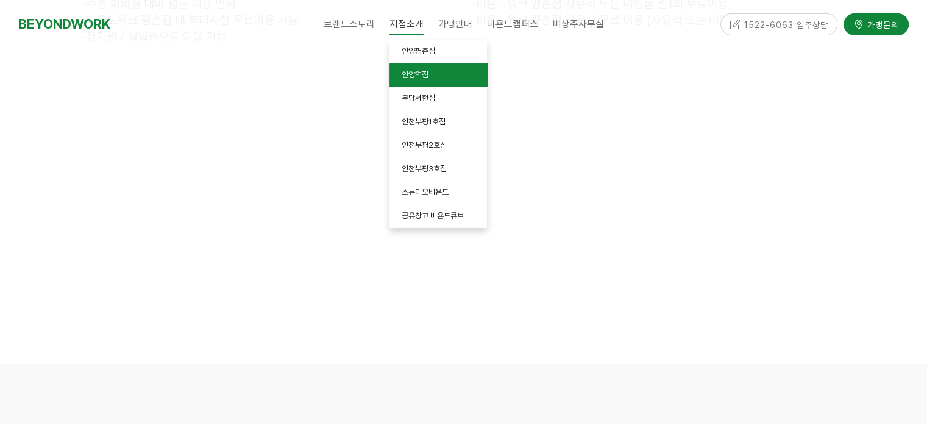
scroll to position [5181, 0]
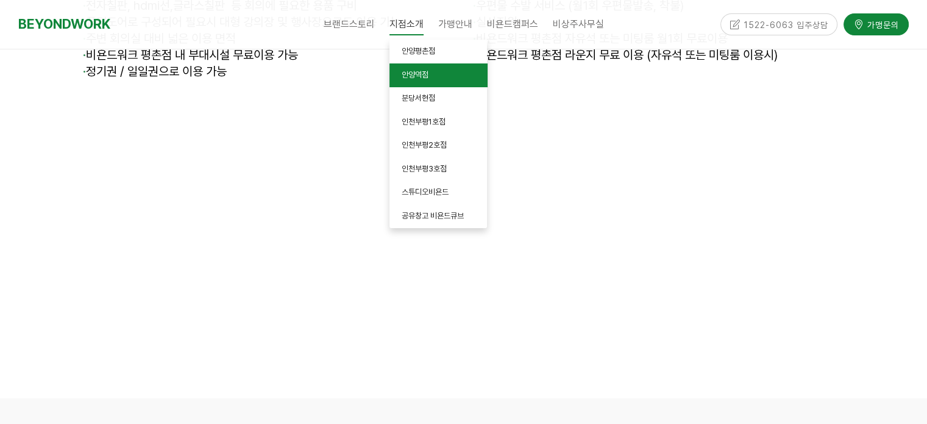
click at [425, 73] on span "안양역점" at bounding box center [415, 74] width 27 height 9
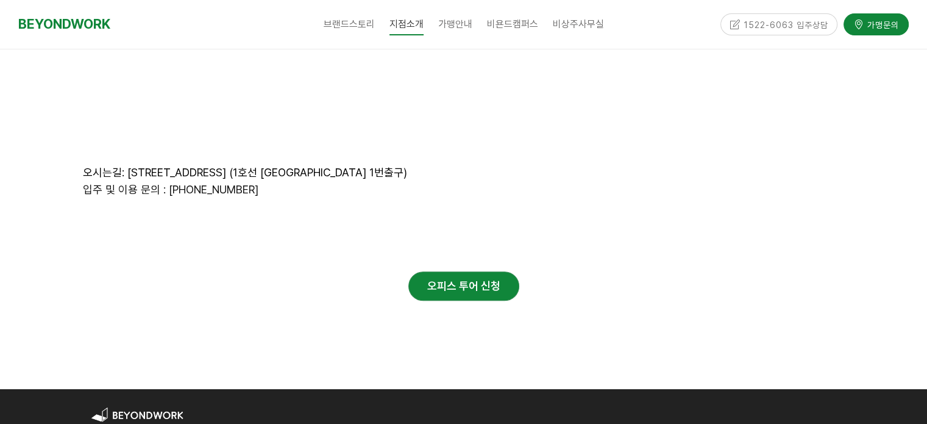
scroll to position [5437, 0]
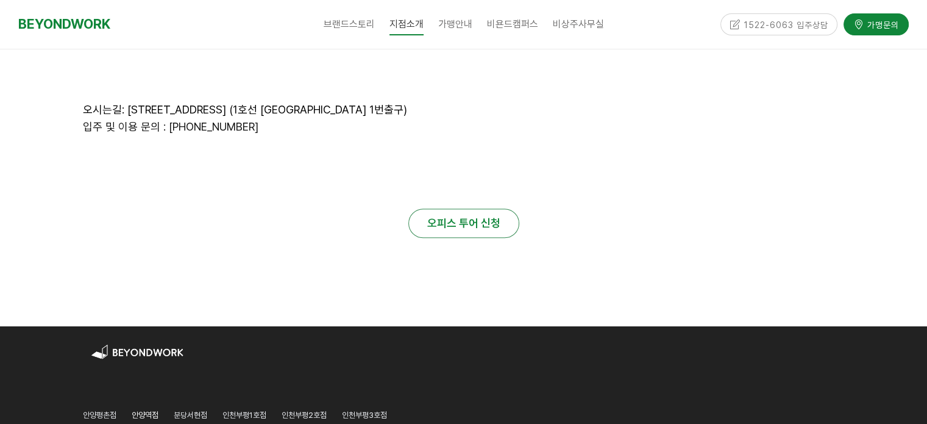
click at [452, 216] on strong "오피스 투어 신청" at bounding box center [463, 222] width 73 height 13
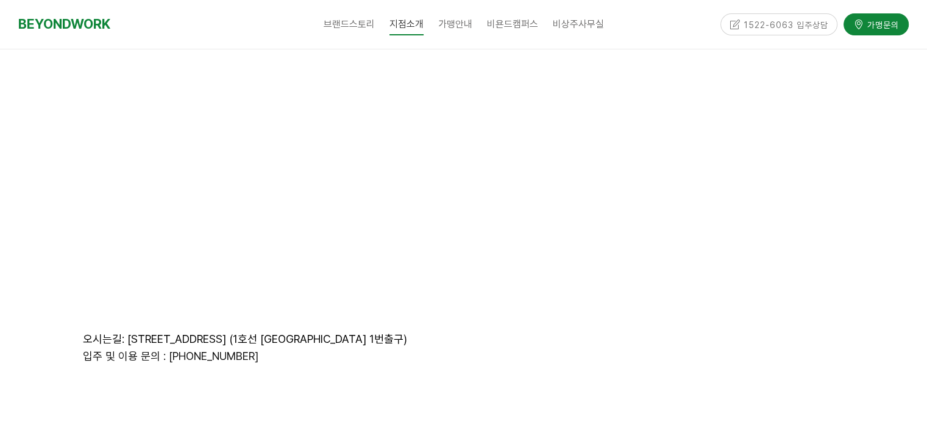
scroll to position [5071, 0]
